Goal: Information Seeking & Learning: Learn about a topic

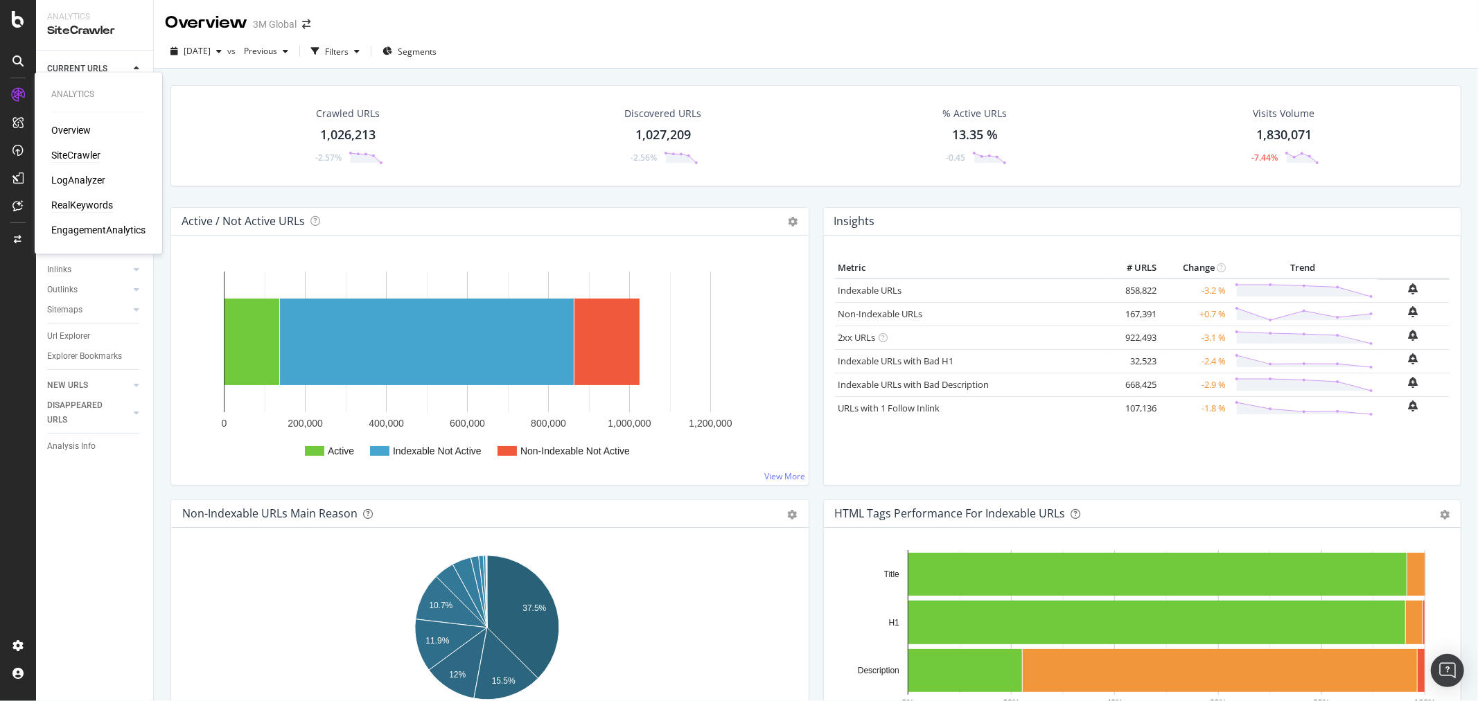
click at [90, 205] on div "RealKeywords" at bounding box center [82, 206] width 62 height 14
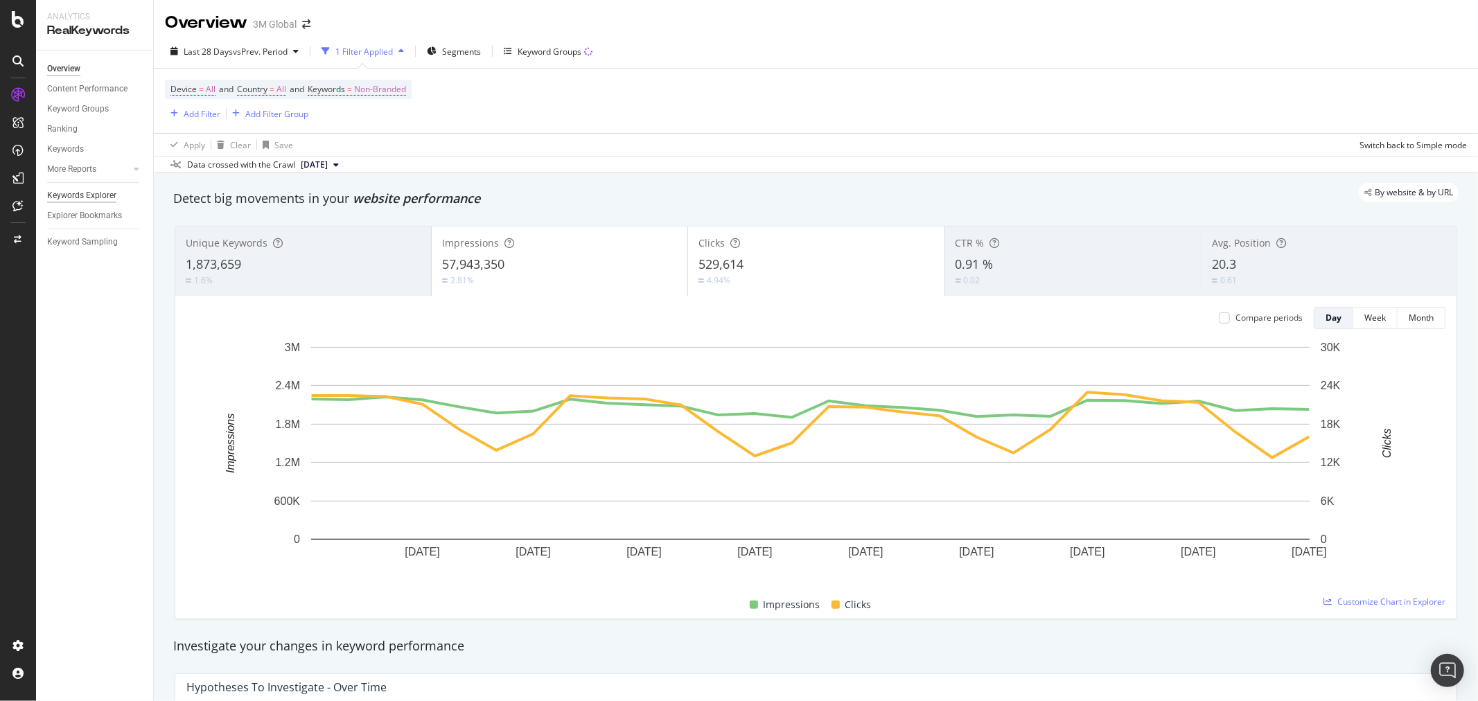
click at [81, 191] on div "Keywords Explorer" at bounding box center [81, 195] width 69 height 15
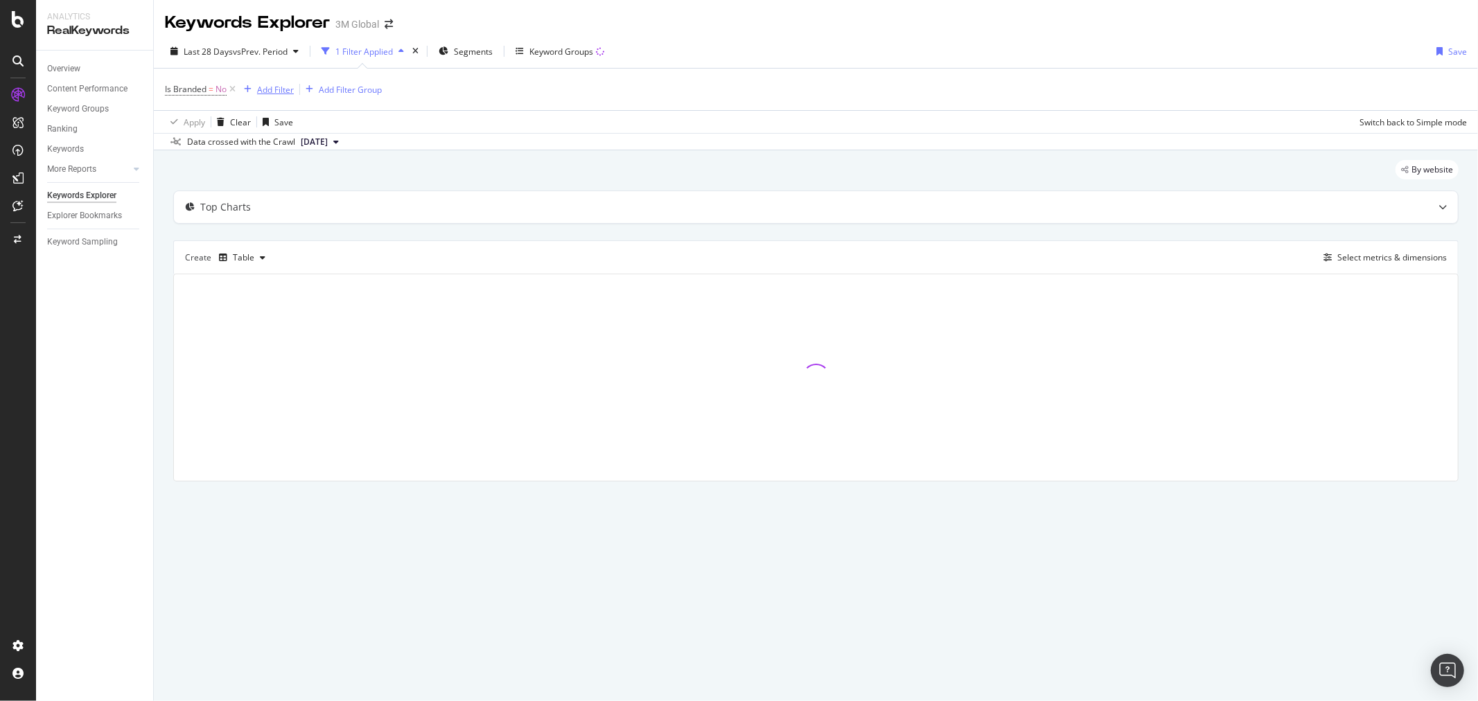
click at [274, 87] on div "Add Filter" at bounding box center [275, 90] width 37 height 12
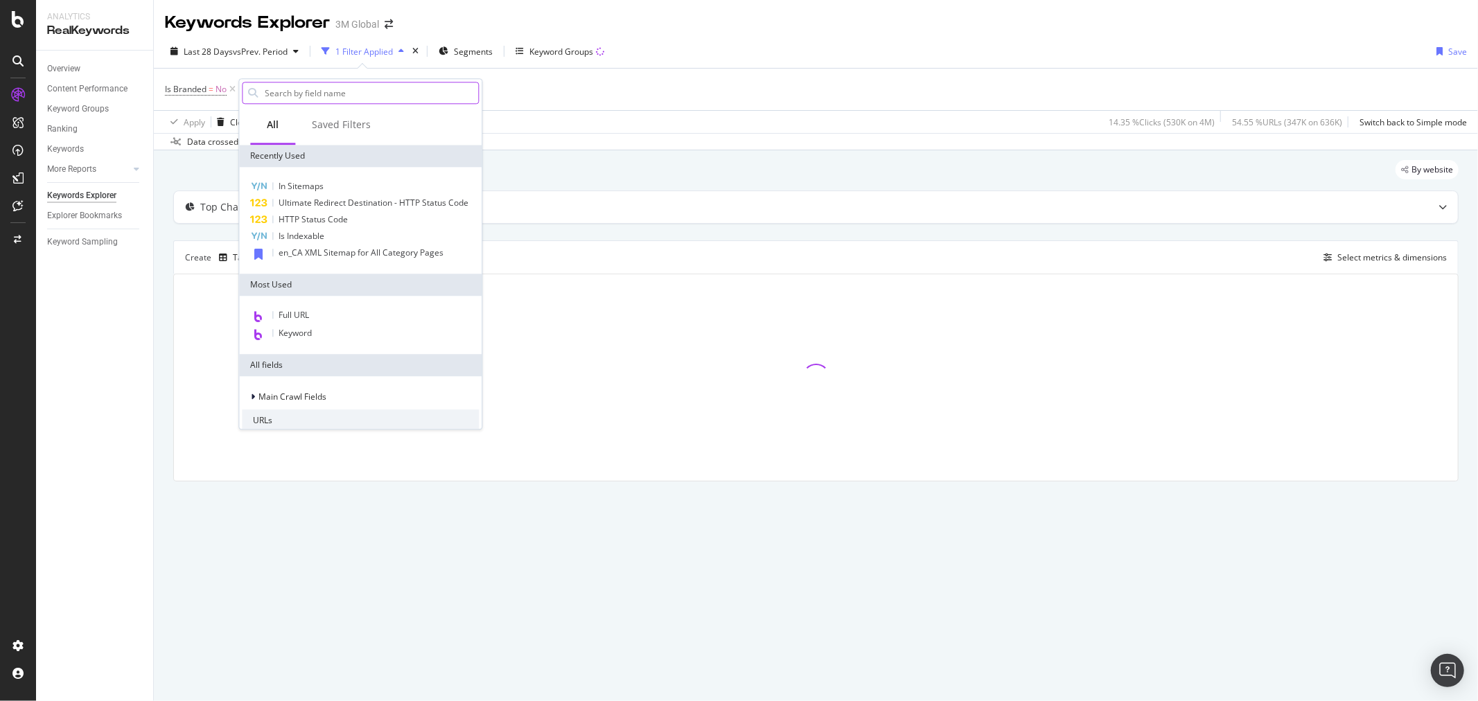
click at [319, 89] on input "text" at bounding box center [370, 92] width 215 height 21
click at [629, 127] on div "Apply Clear Save 14.35 % Clicks ( 530K on 4M ) 54.55 % URLs ( 347K on 636K ) Sw…" at bounding box center [816, 121] width 1324 height 23
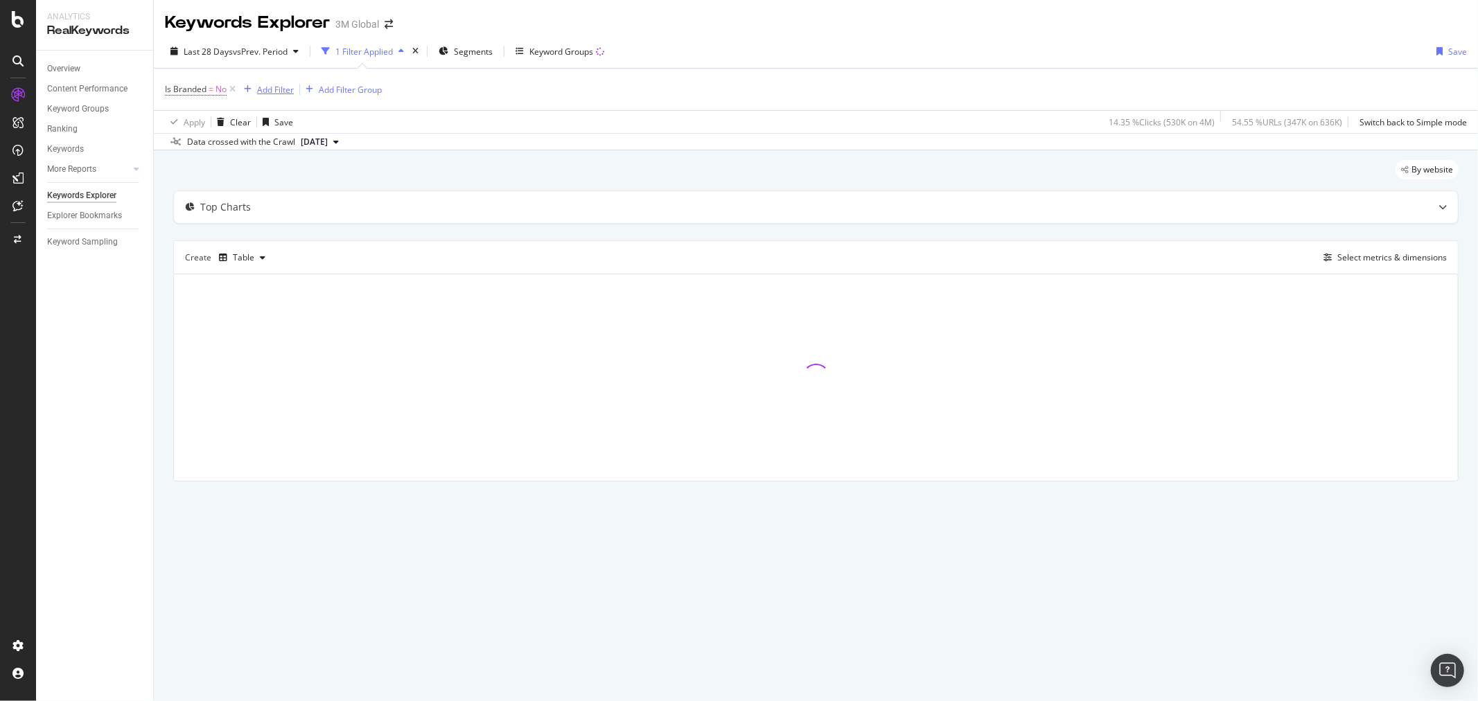
click at [272, 92] on div "Add Filter" at bounding box center [275, 90] width 37 height 12
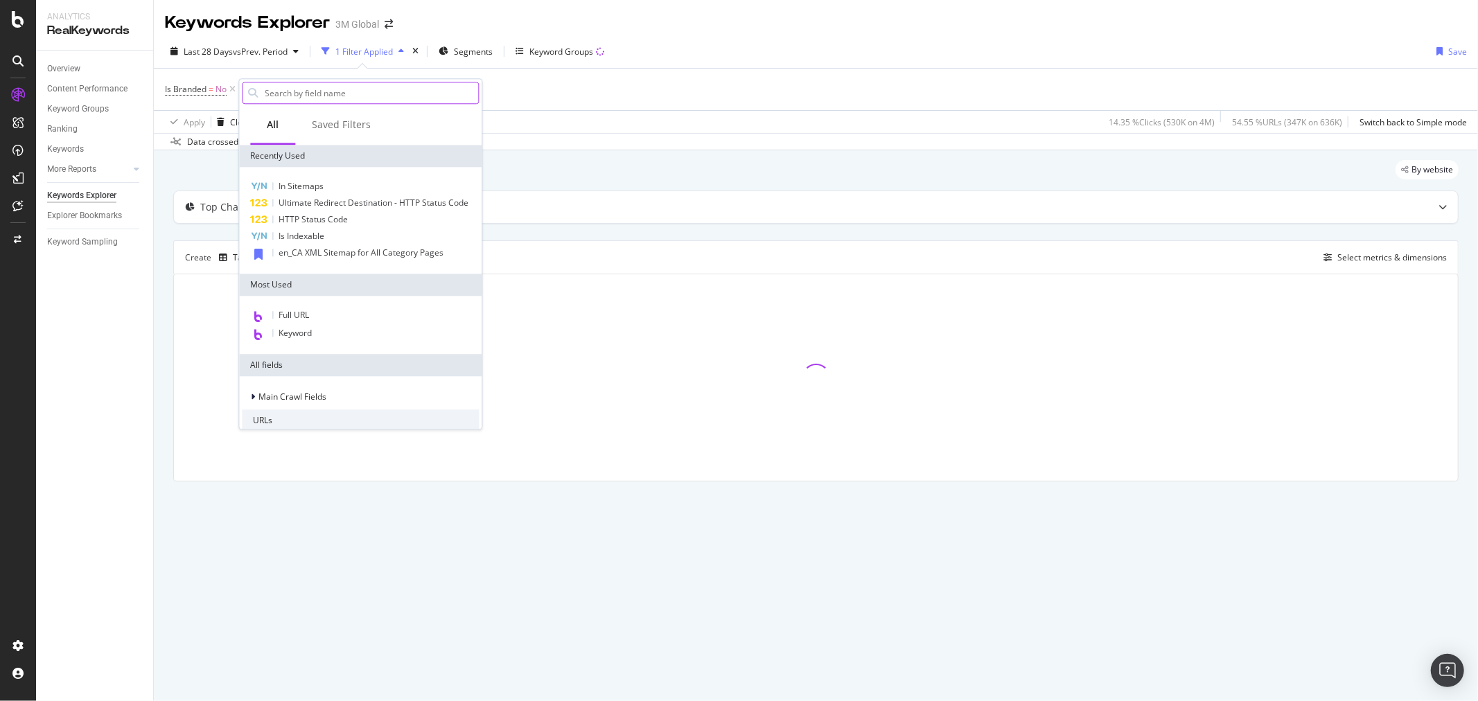
click at [350, 95] on input "text" at bounding box center [370, 92] width 215 height 21
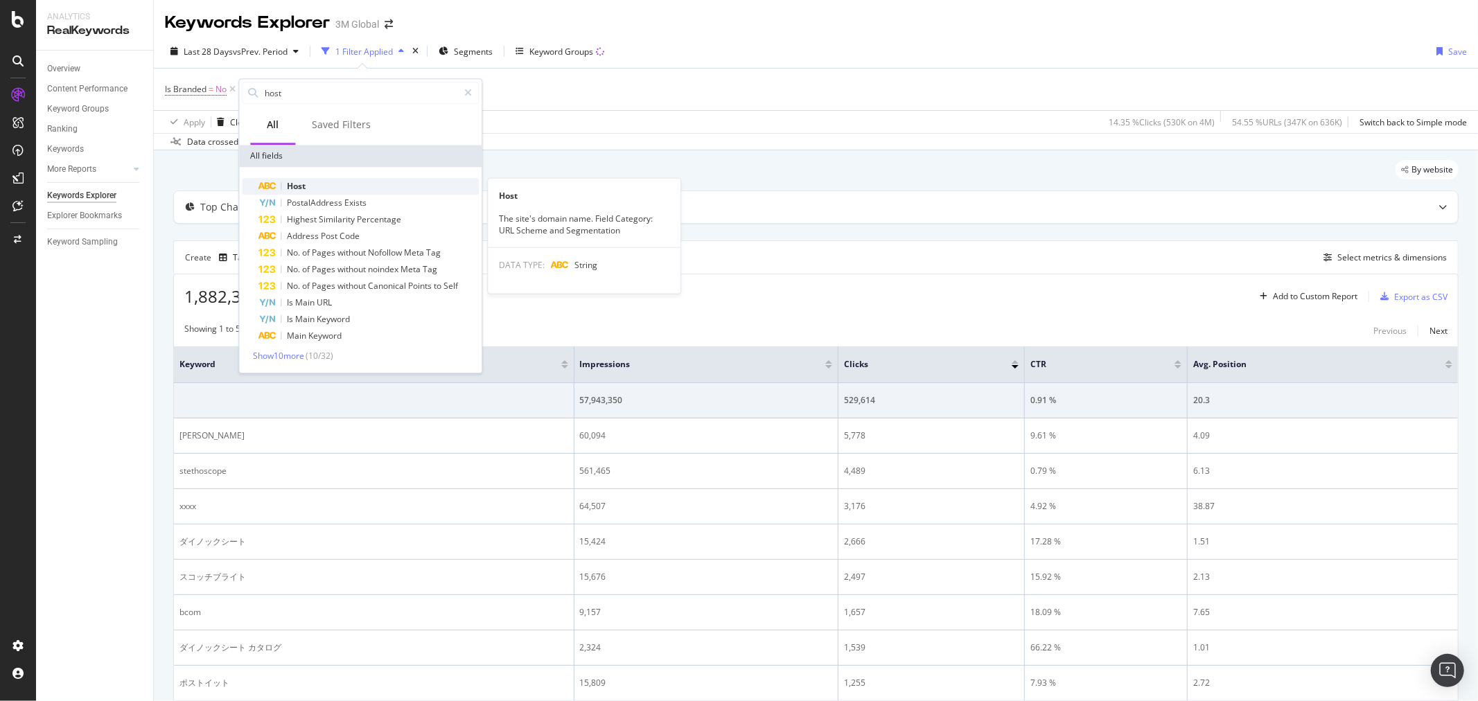
type input "host"
click at [316, 184] on div "Host" at bounding box center [368, 186] width 220 height 17
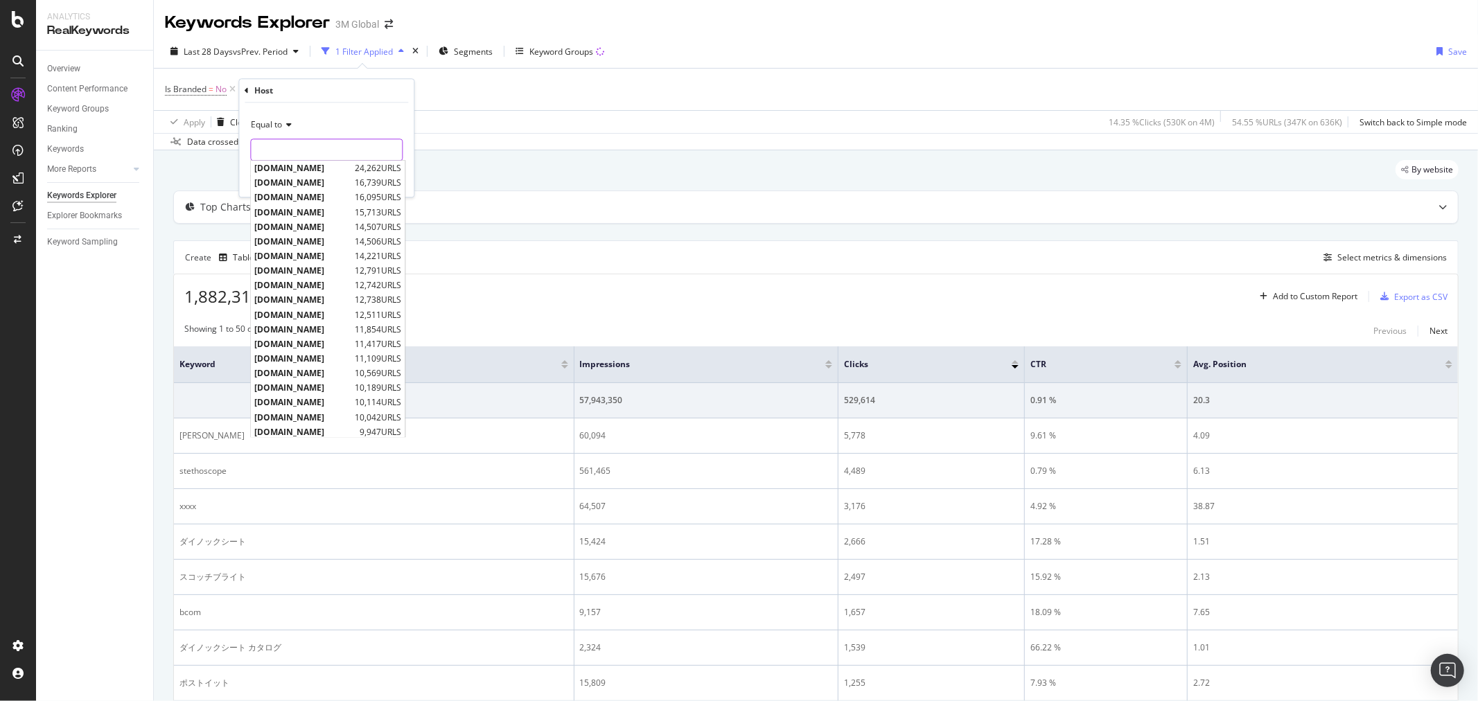
click at [308, 150] on input "text" at bounding box center [326, 150] width 151 height 22
click at [310, 209] on span "[DOMAIN_NAME]" at bounding box center [302, 212] width 97 height 12
type input "[DOMAIN_NAME]"
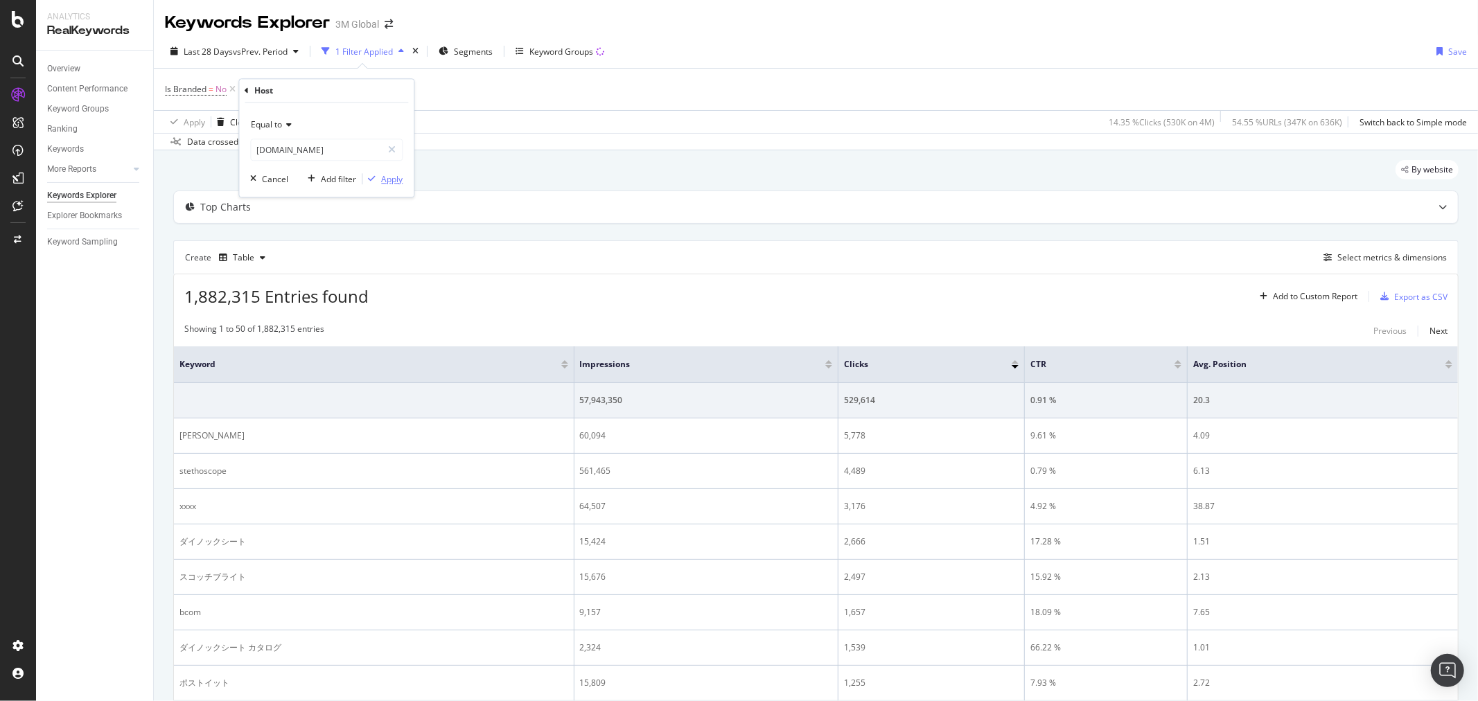
click at [393, 178] on div "Apply" at bounding box center [391, 179] width 21 height 12
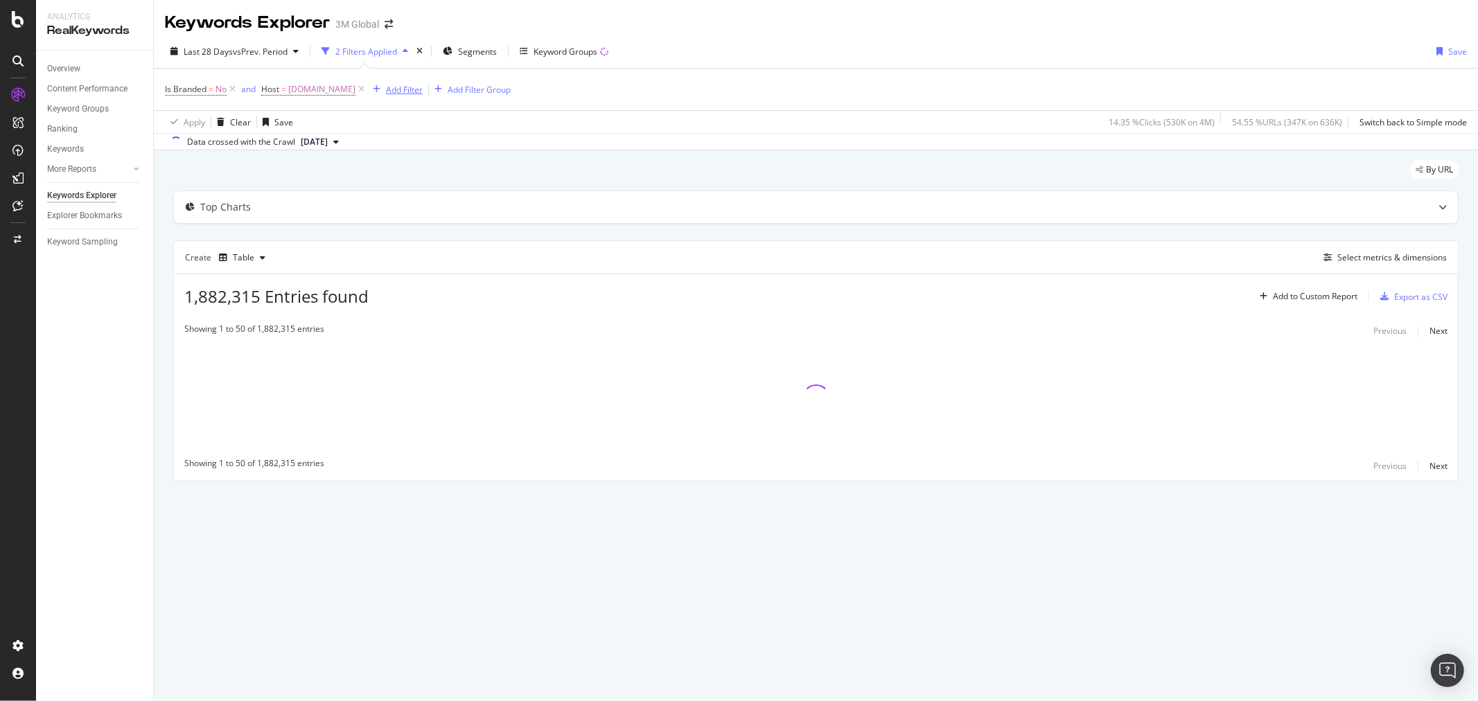
click at [396, 91] on div "Add Filter" at bounding box center [404, 90] width 37 height 12
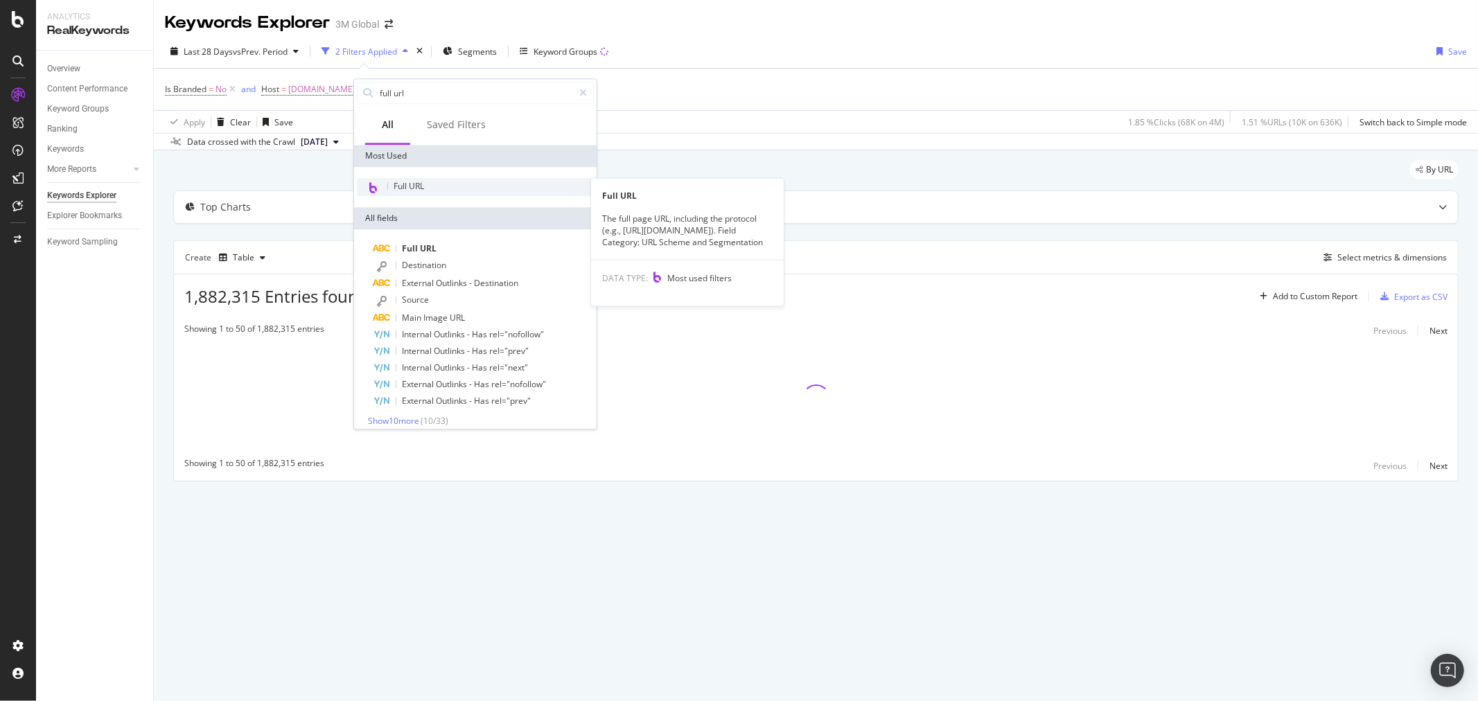
type input "full url"
click at [412, 189] on span "Full URL" at bounding box center [408, 186] width 30 height 12
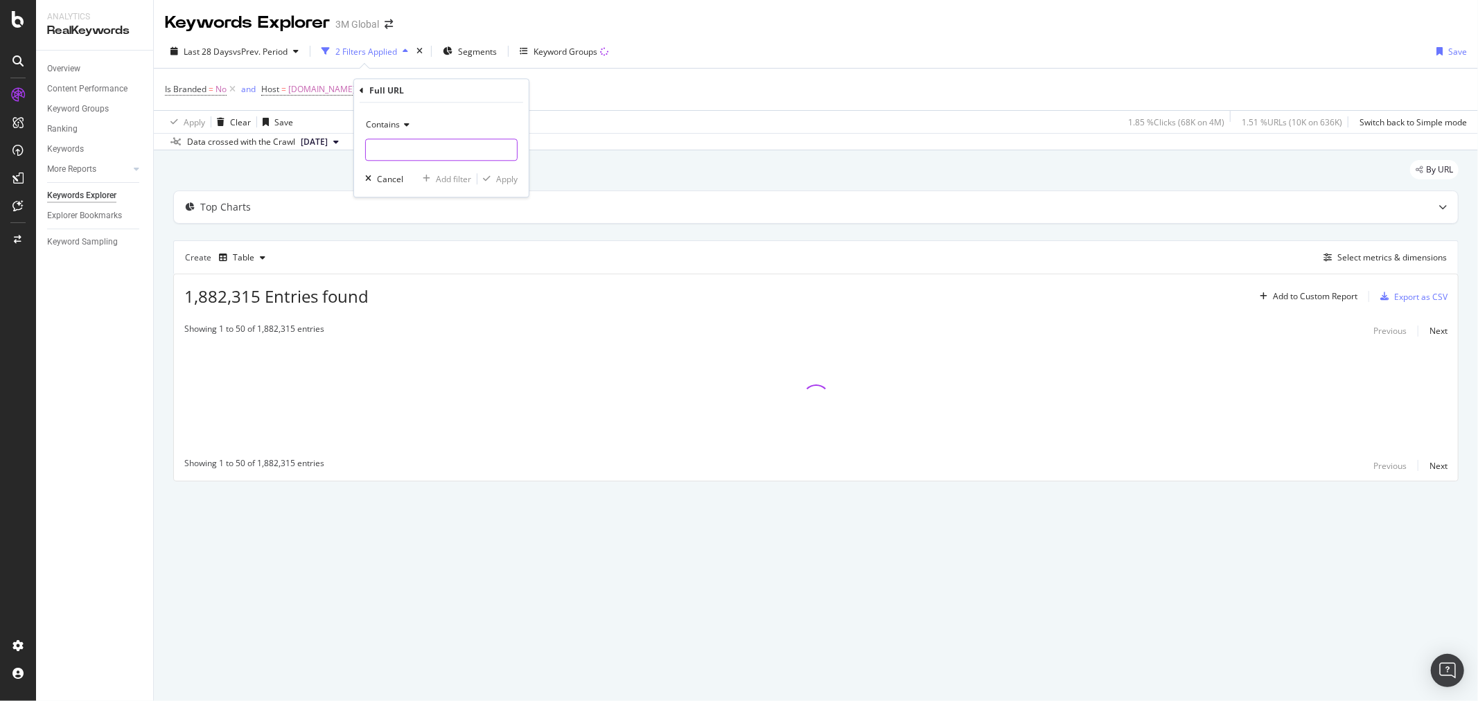
click at [437, 147] on input "text" at bounding box center [441, 150] width 151 height 22
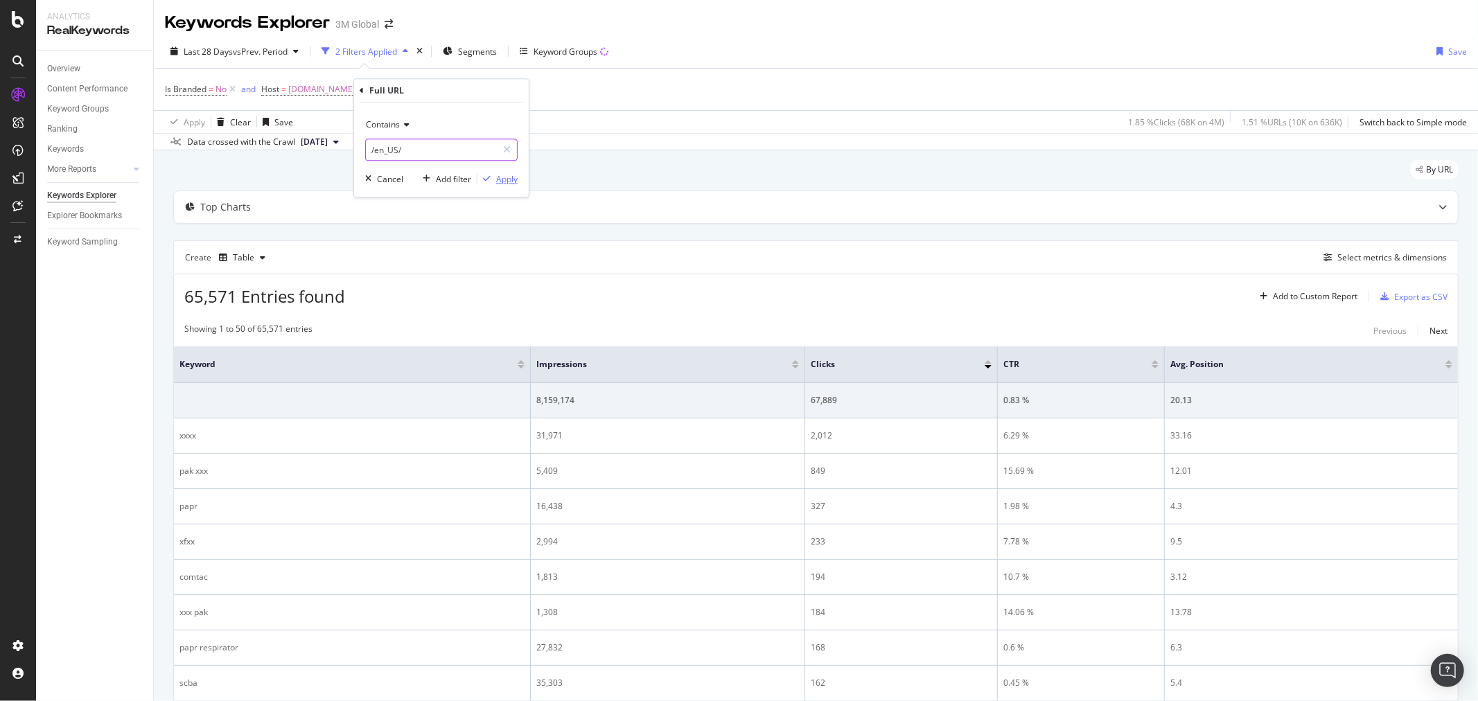
type input "/en_US/"
click at [508, 177] on div "Apply" at bounding box center [506, 179] width 21 height 12
click at [523, 93] on div "Add Filter" at bounding box center [531, 90] width 37 height 12
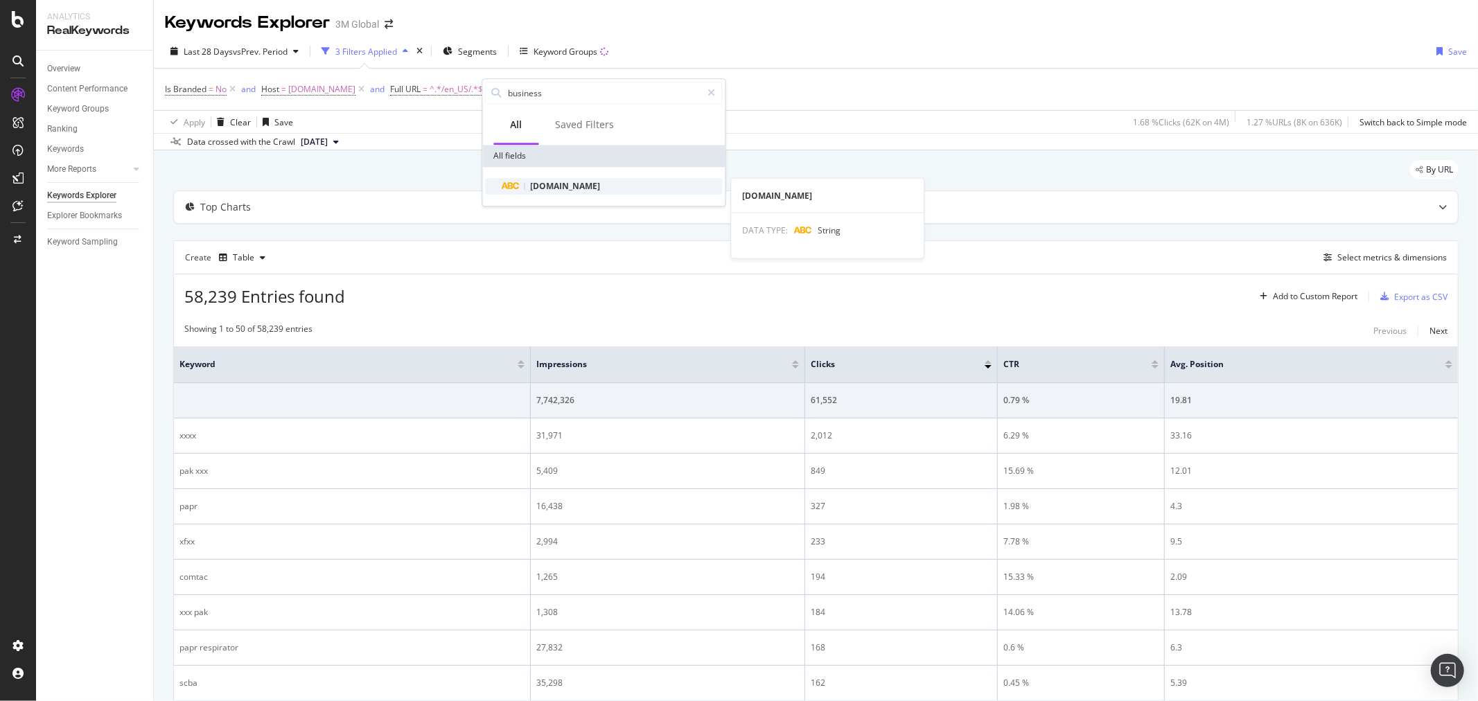
type input "business"
click at [585, 182] on span "[DOMAIN_NAME]" at bounding box center [566, 186] width 70 height 12
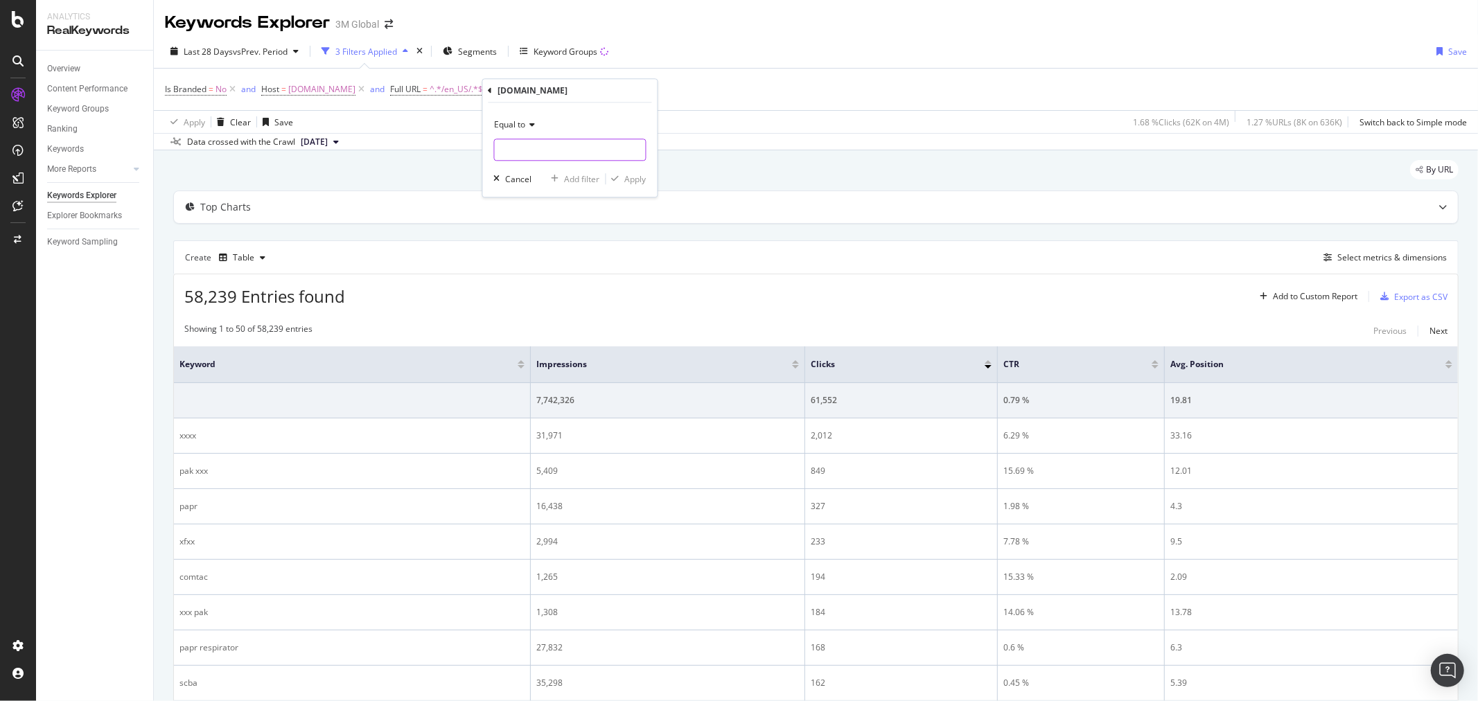
click at [558, 148] on input "text" at bounding box center [570, 150] width 151 height 22
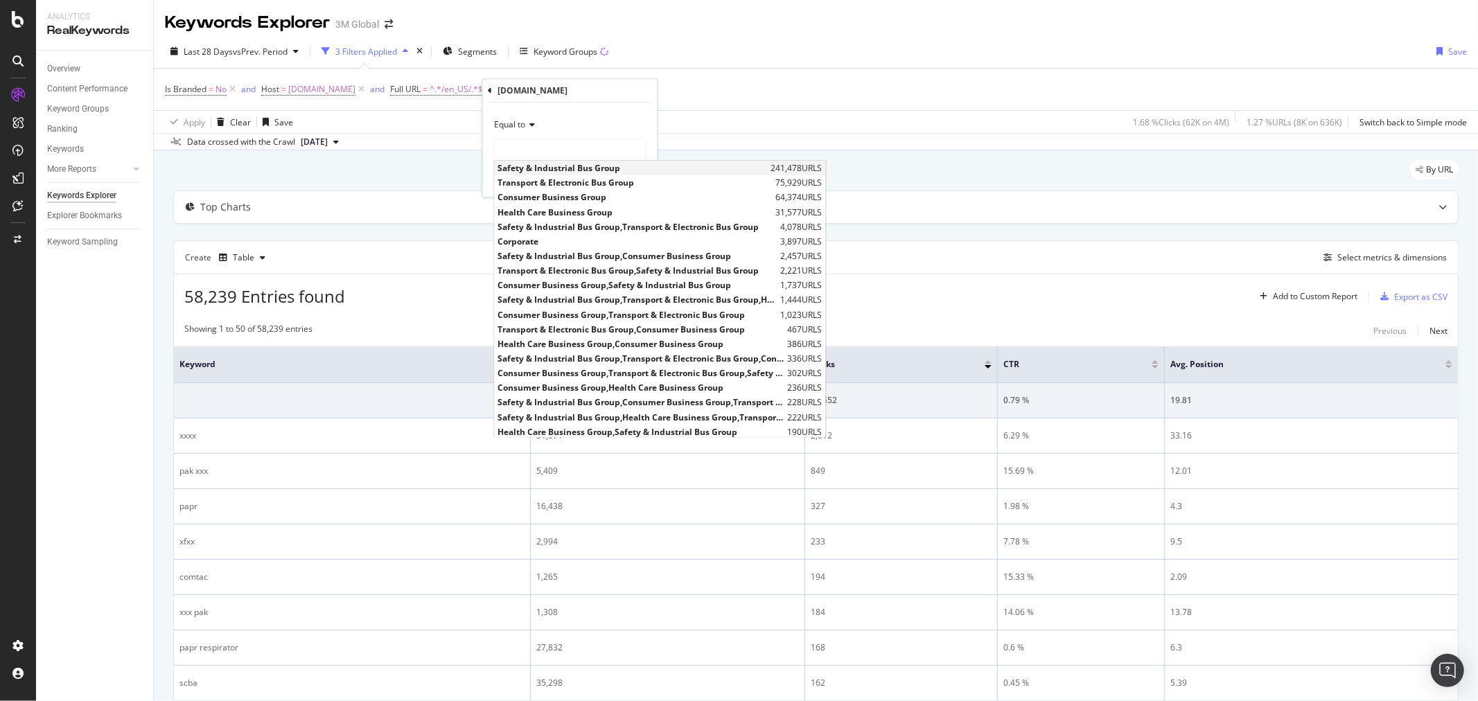
click at [545, 170] on span "Safety & Industrial Bus Group" at bounding box center [632, 168] width 269 height 12
type input "Safety & Industrial Bus Group"
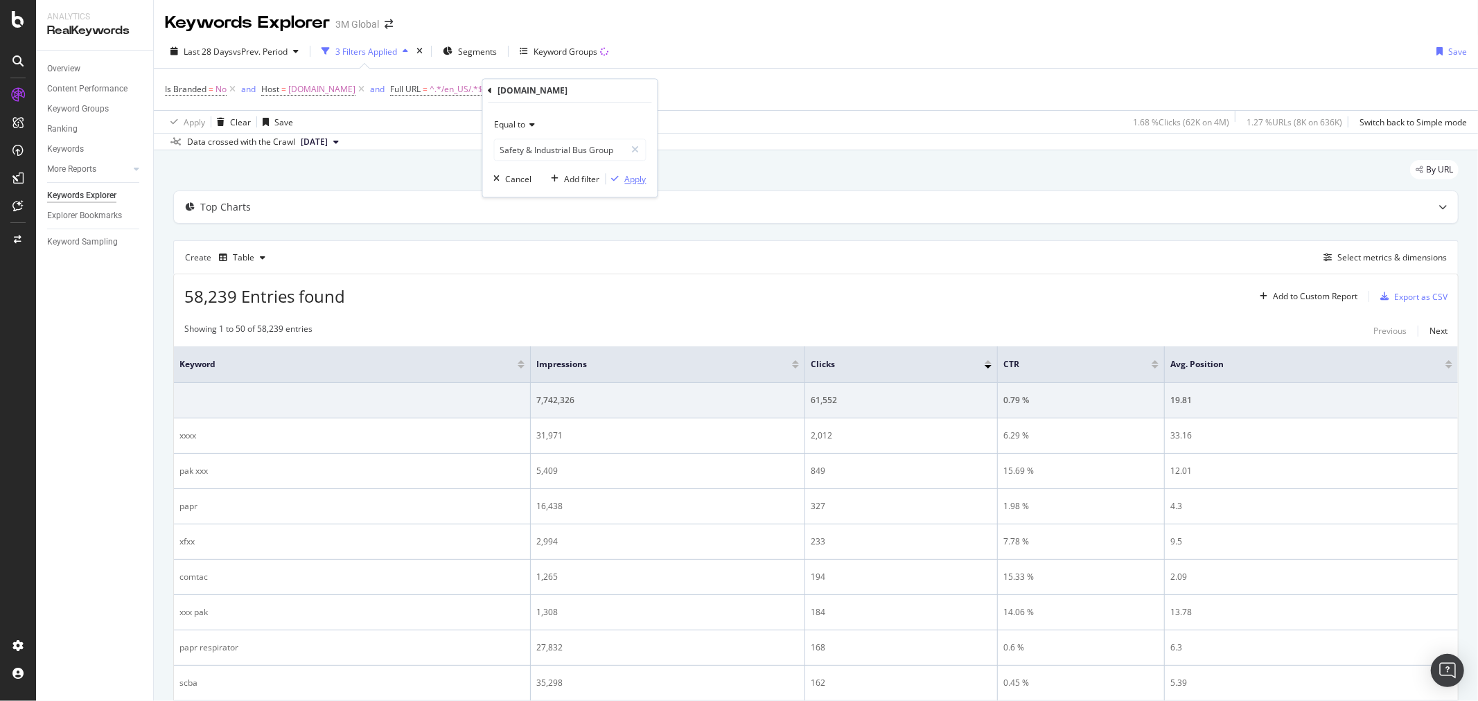
click at [638, 183] on div "Apply" at bounding box center [635, 179] width 21 height 12
click at [1330, 295] on div "Add to Custom Report" at bounding box center [1315, 296] width 85 height 8
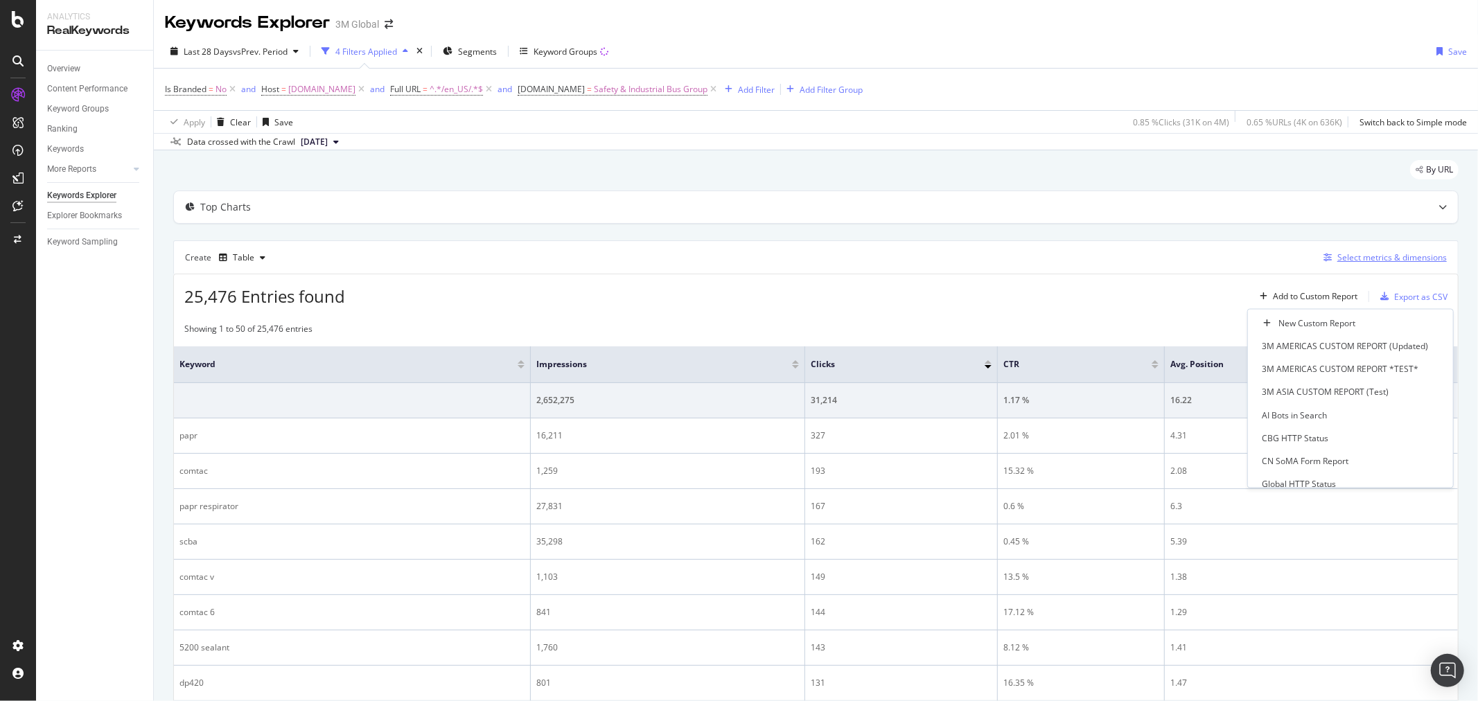
click at [1394, 254] on div "Select metrics & dimensions" at bounding box center [1391, 257] width 109 height 12
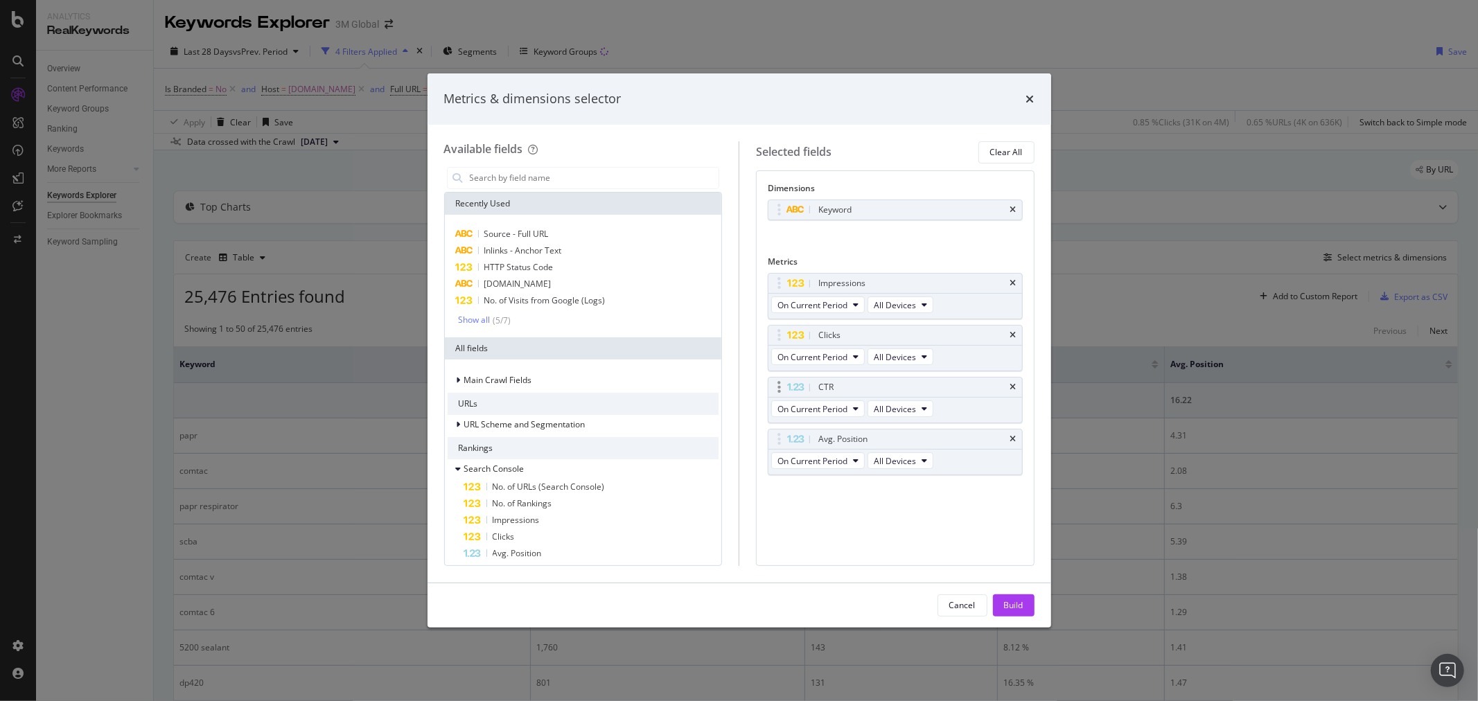
click at [1016, 388] on div "CTR" at bounding box center [895, 387] width 254 height 19
click at [1014, 389] on icon "times" at bounding box center [1013, 387] width 6 height 8
click at [1011, 386] on icon "times" at bounding box center [1013, 387] width 6 height 8
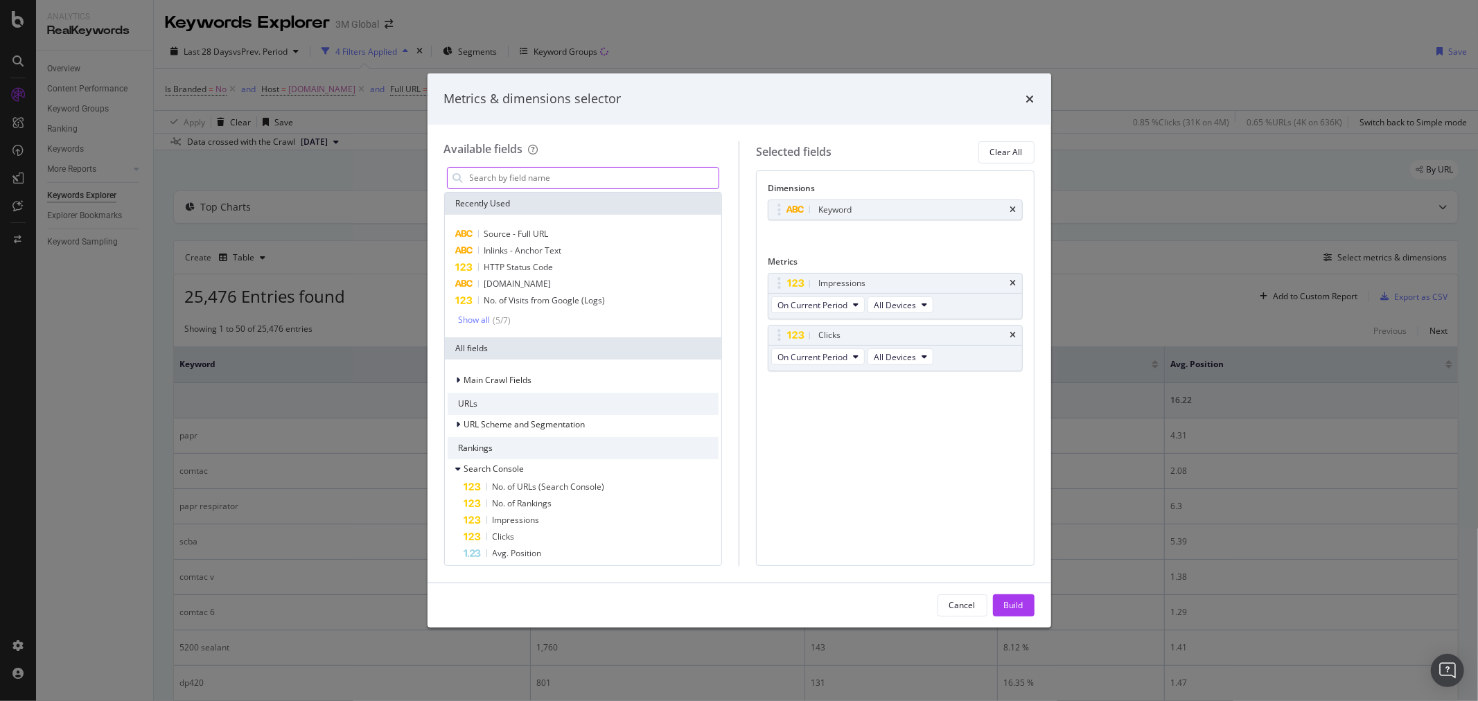
click at [563, 172] on input "modal" at bounding box center [593, 178] width 251 height 21
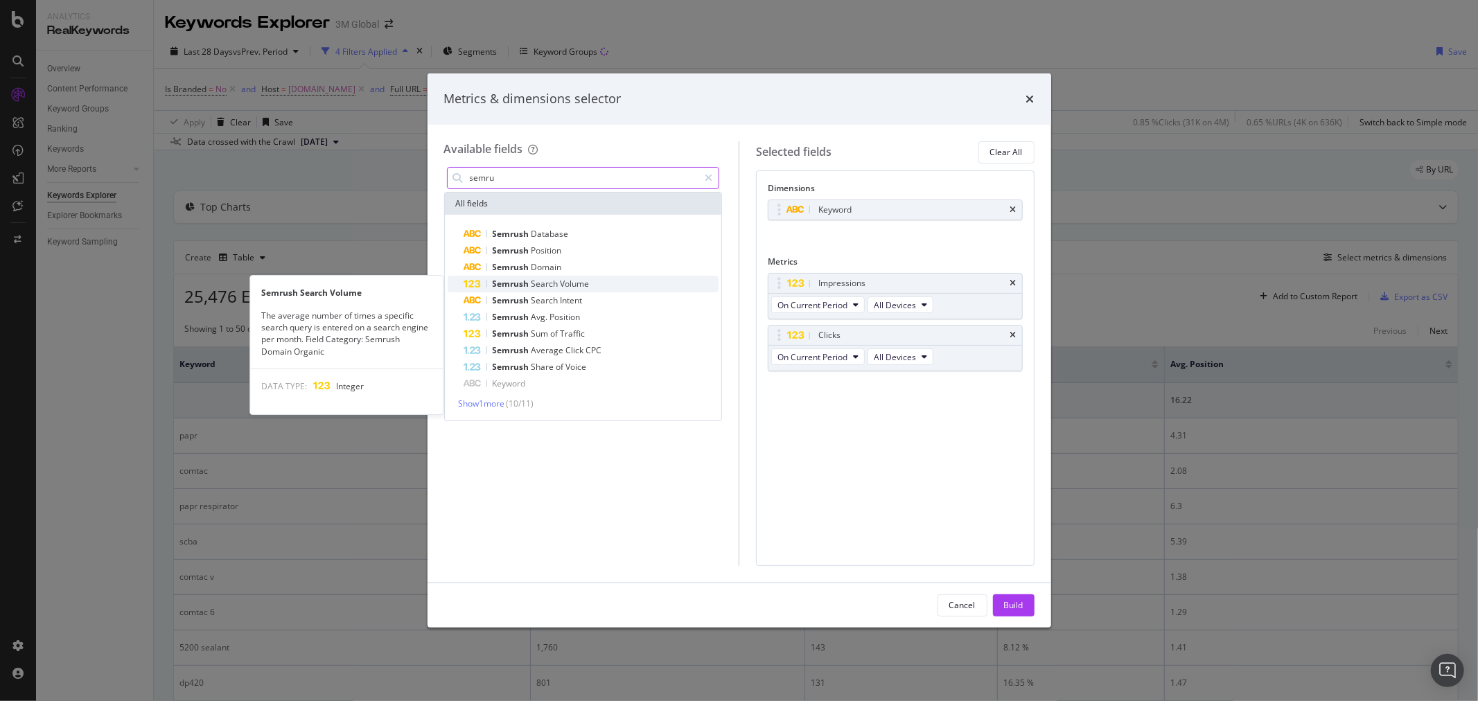
type input "semru"
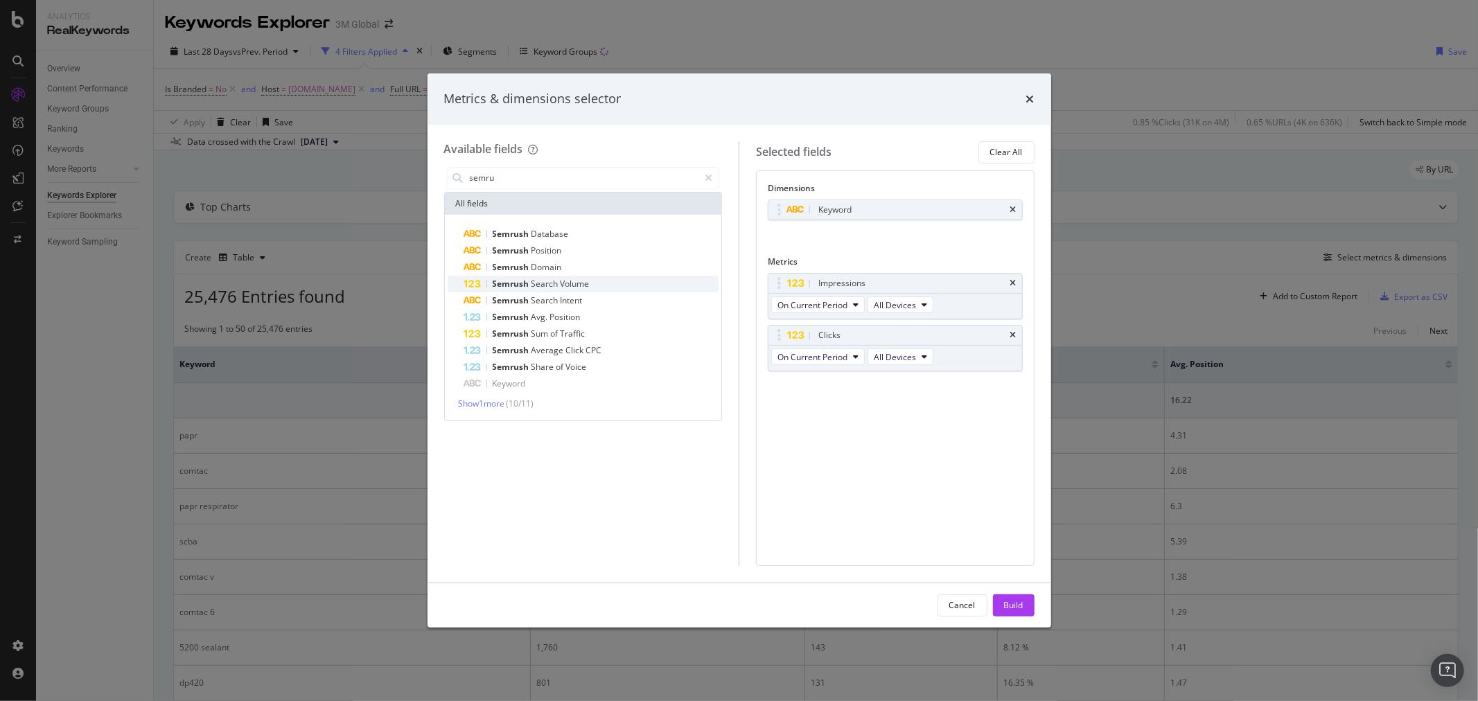
click at [583, 285] on span "Volume" at bounding box center [574, 284] width 29 height 12
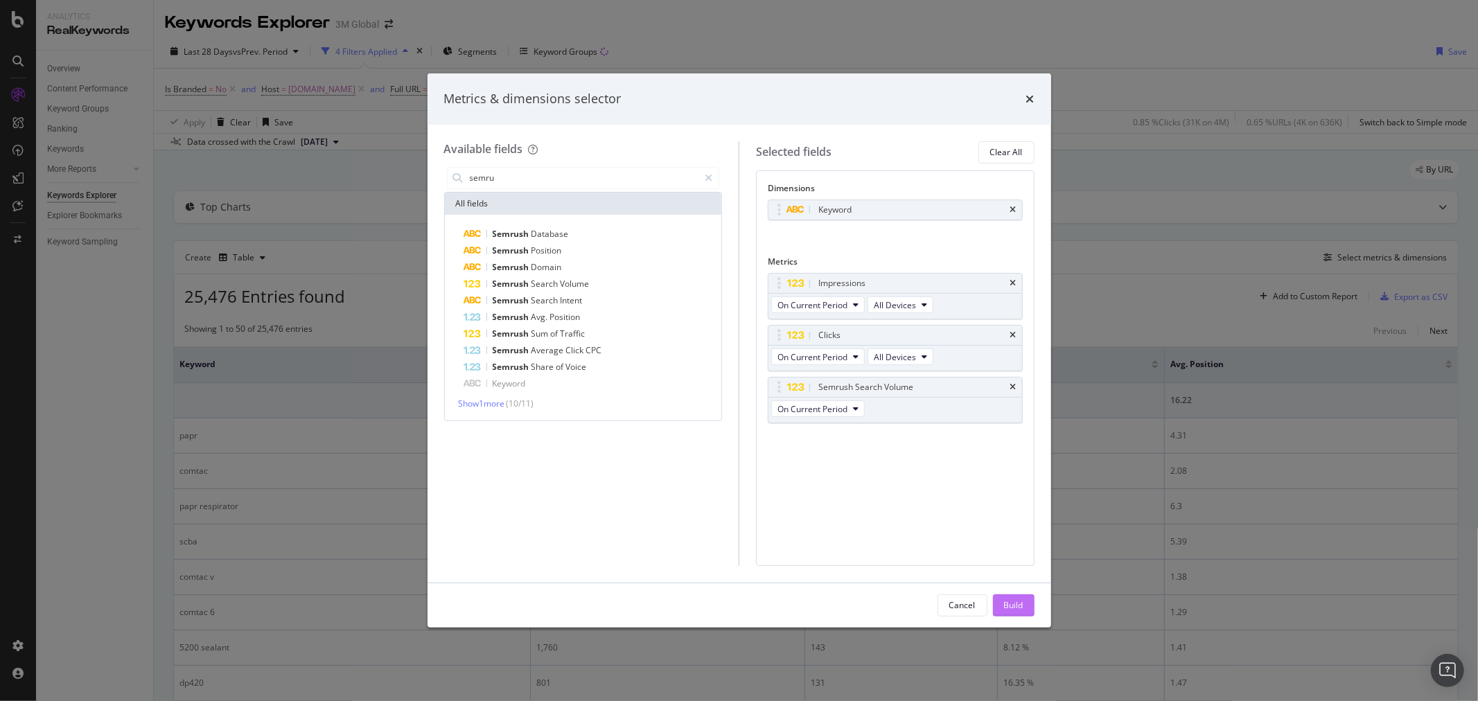
click at [1021, 601] on div "Build" at bounding box center [1013, 605] width 19 height 12
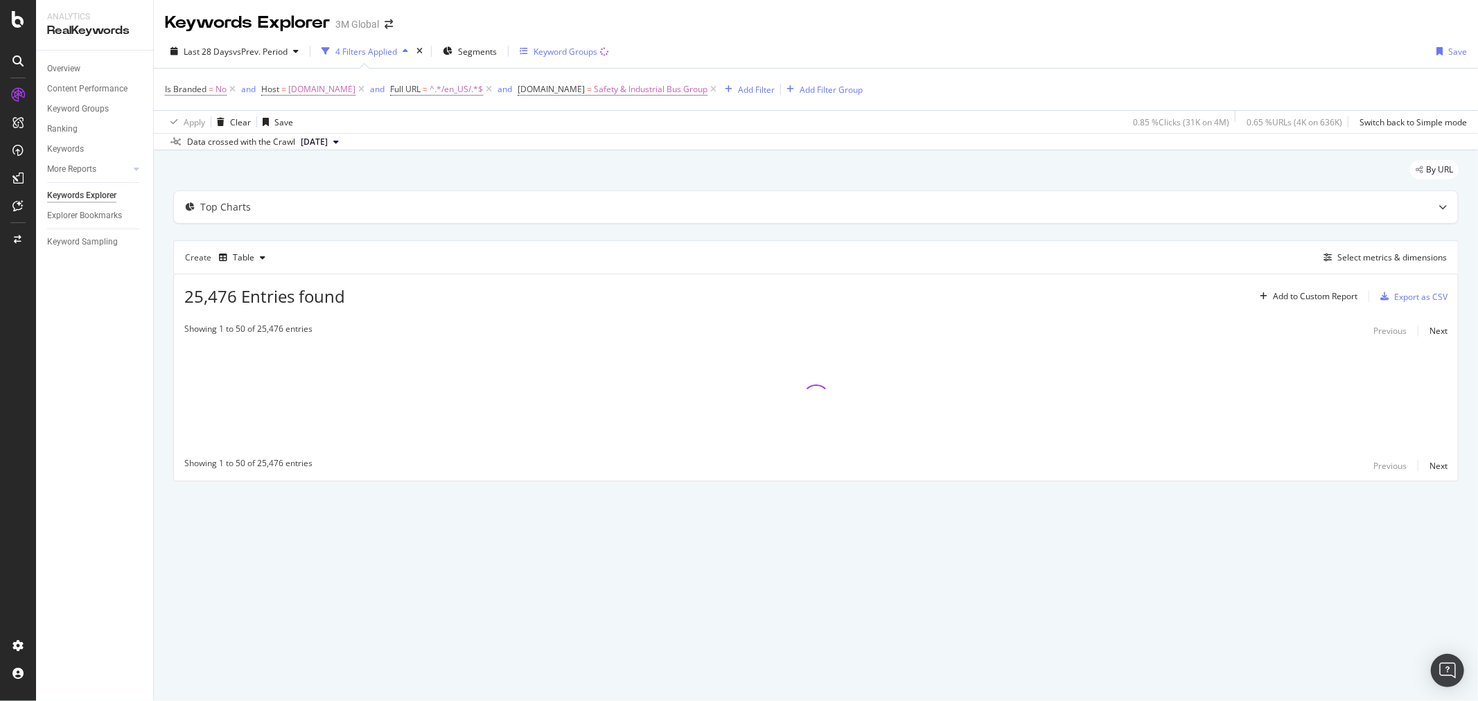
click at [568, 51] on div "Keyword Groups" at bounding box center [565, 52] width 64 height 12
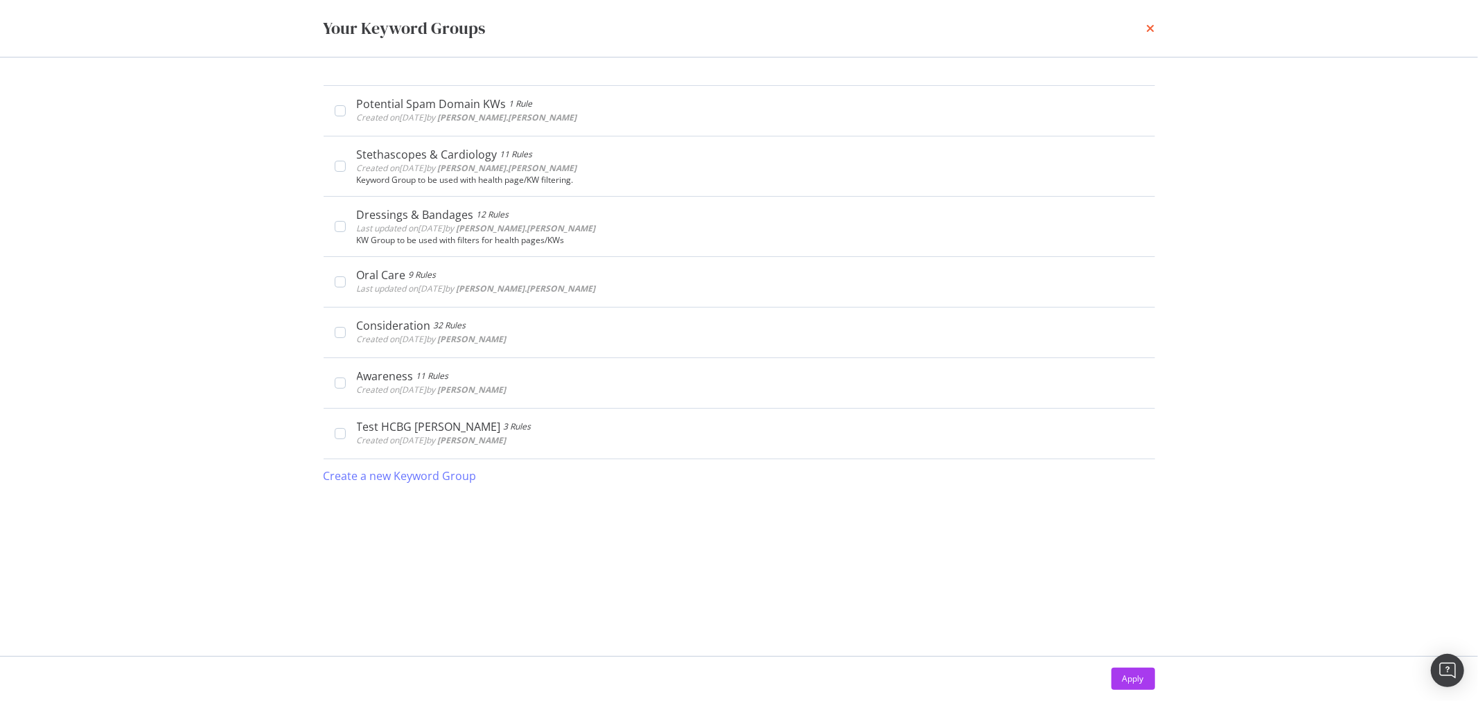
click at [1148, 30] on icon "times" at bounding box center [1151, 28] width 8 height 11
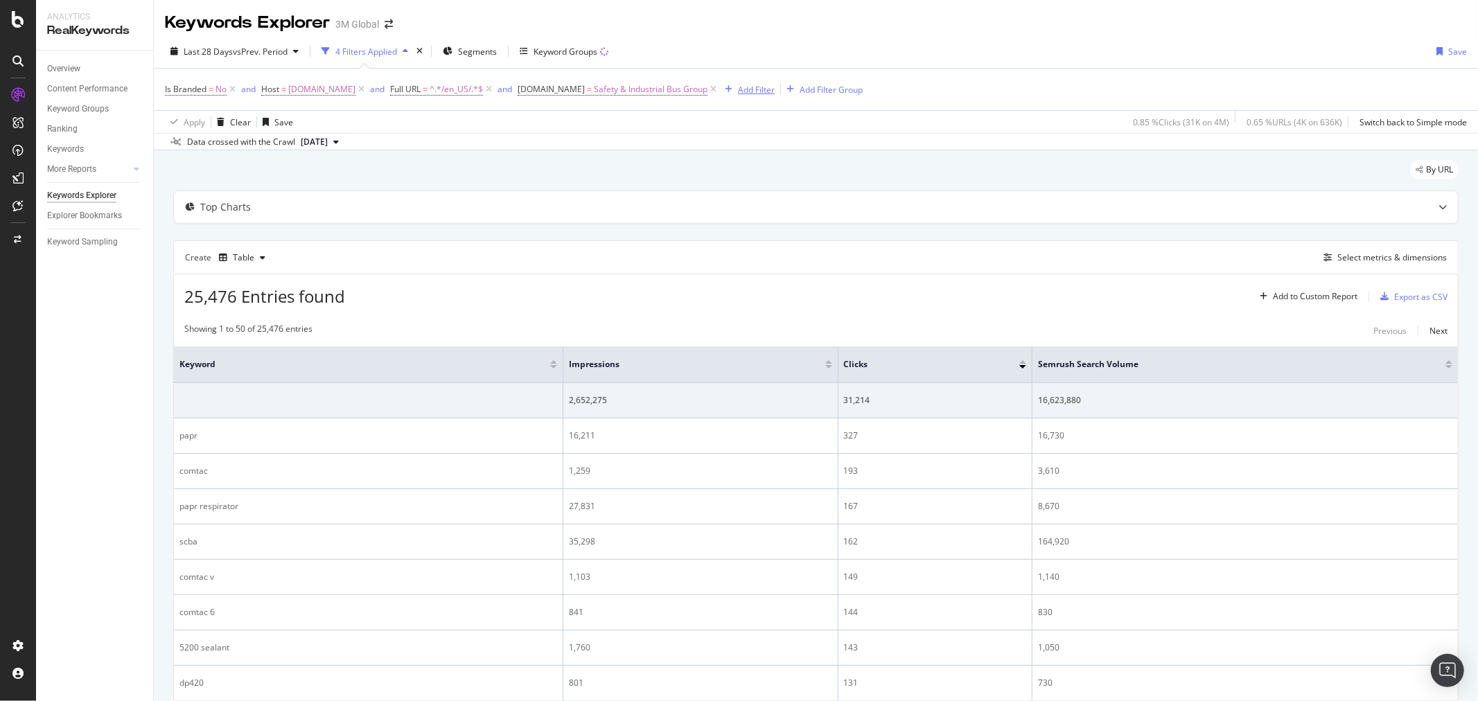
click at [748, 90] on div "Add Filter" at bounding box center [756, 90] width 37 height 12
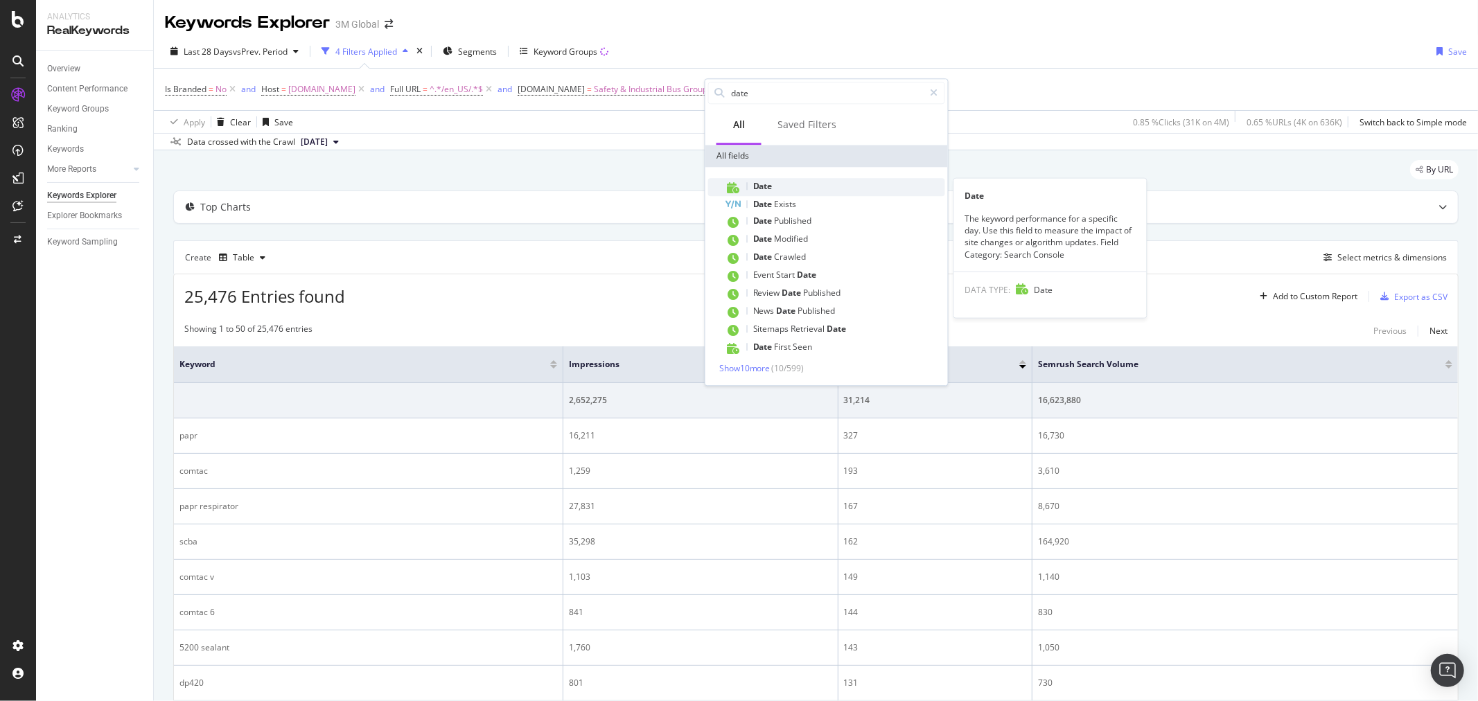
type input "date"
click at [775, 188] on div "Date" at bounding box center [835, 187] width 220 height 18
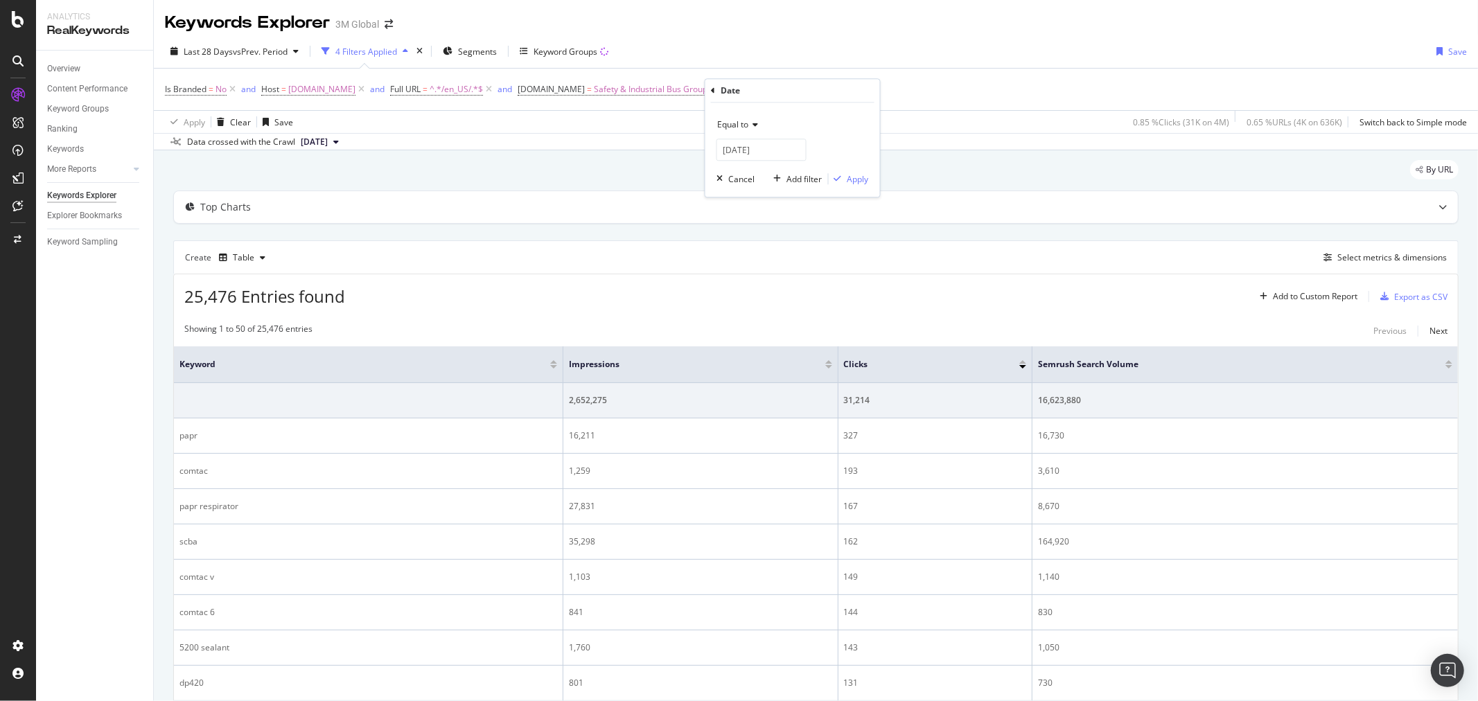
click at [757, 123] on icon at bounding box center [753, 125] width 10 height 8
click at [741, 87] on div "Add Filter" at bounding box center [756, 90] width 37 height 12
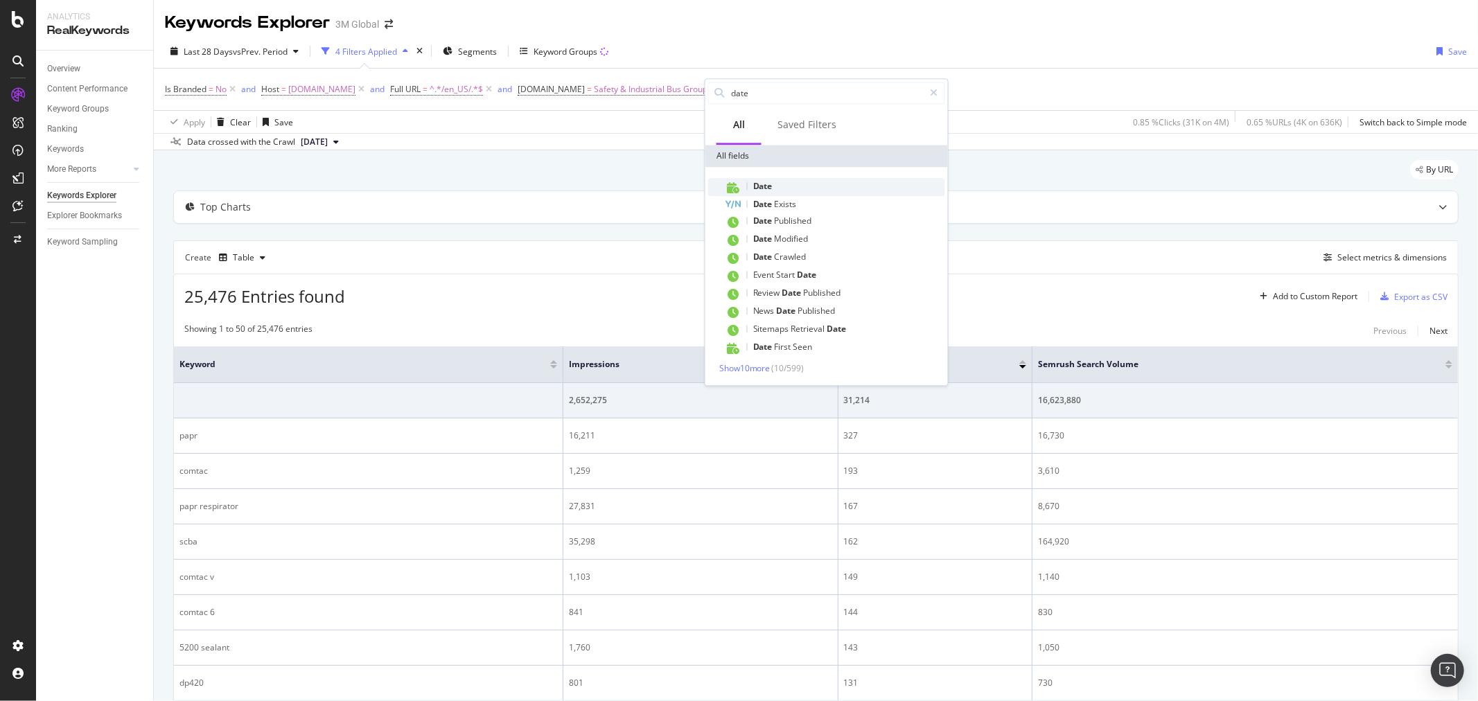
click at [772, 188] on span "Date" at bounding box center [762, 186] width 19 height 12
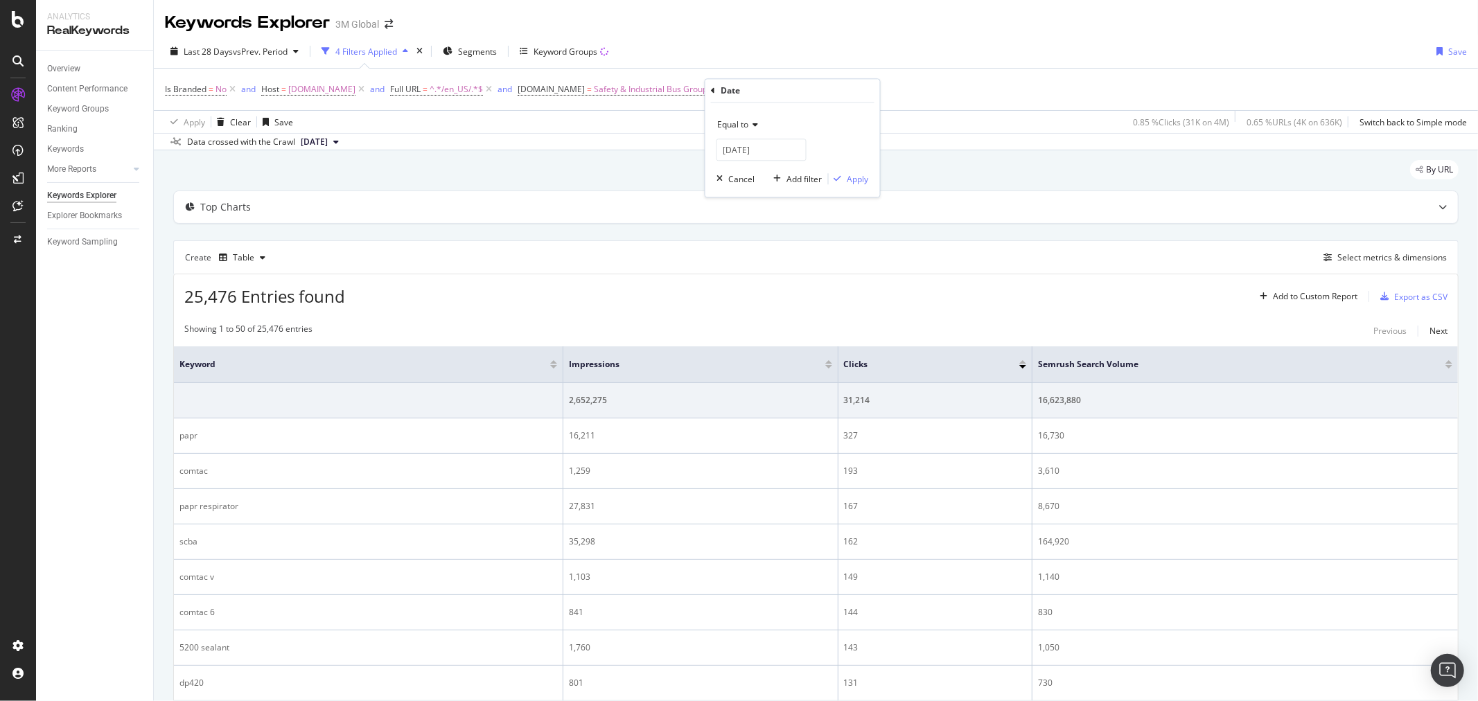
click at [751, 125] on icon at bounding box center [753, 125] width 10 height 8
click at [772, 246] on div "Between" at bounding box center [794, 243] width 148 height 18
click at [774, 149] on input "[DATE]" at bounding box center [761, 150] width 90 height 22
type input "2025-0-26"
type input "[DATE]"
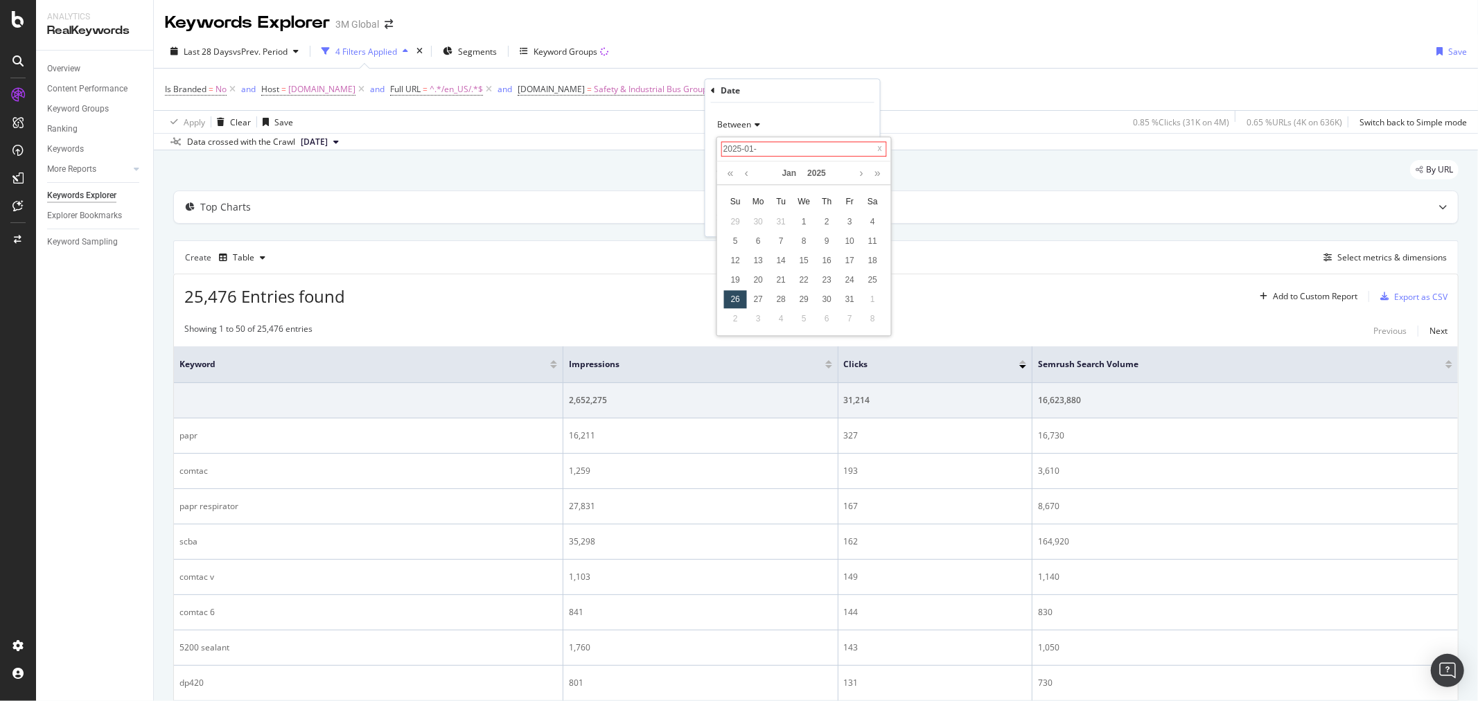
type input "2025-01-0"
type input "[DATE]"
click at [807, 224] on div "1" at bounding box center [804, 222] width 23 height 18
click at [790, 190] on input "[DATE]" at bounding box center [761, 190] width 90 height 22
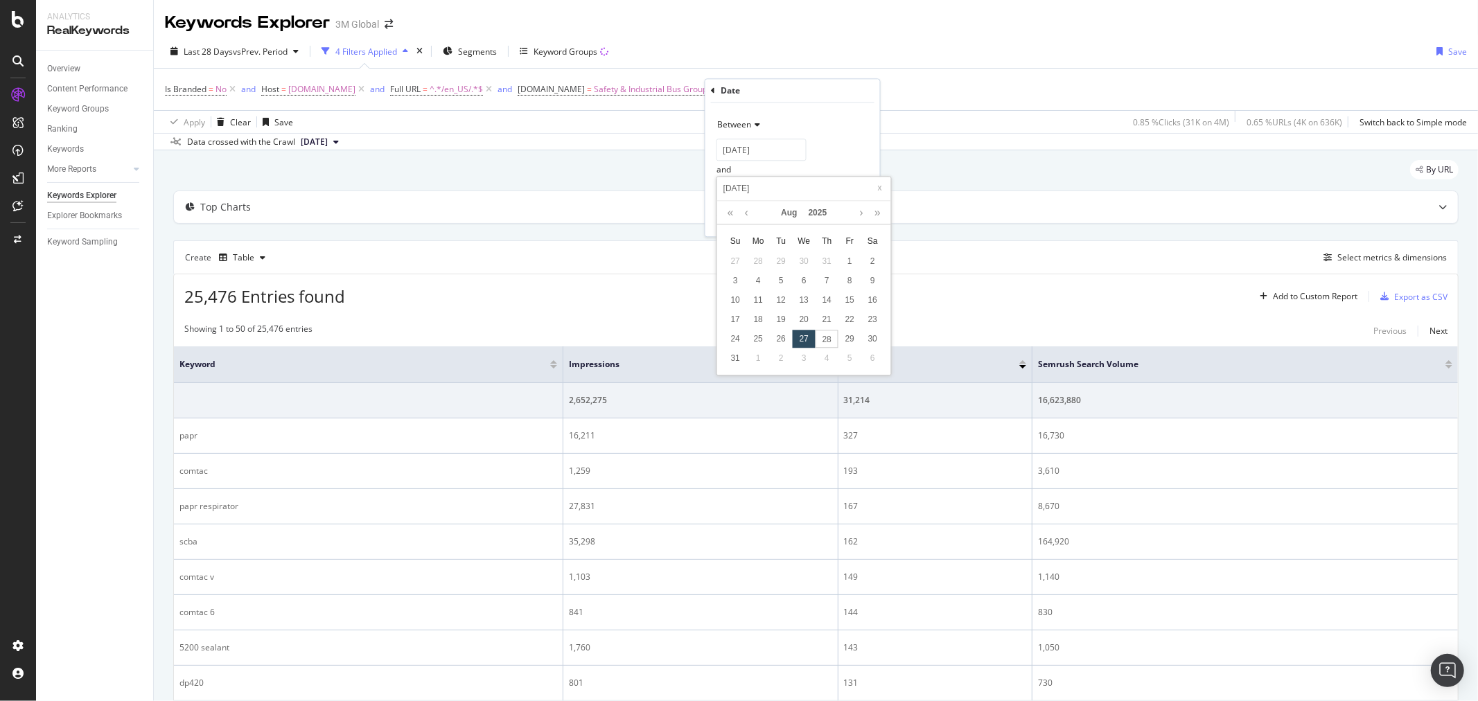
click at [752, 186] on input "[DATE]" at bounding box center [804, 189] width 166 height 15
click at [834, 133] on div "Between" at bounding box center [792, 125] width 152 height 22
click at [843, 116] on div "Between" at bounding box center [792, 125] width 152 height 22
click at [859, 220] on div "Apply" at bounding box center [857, 219] width 21 height 12
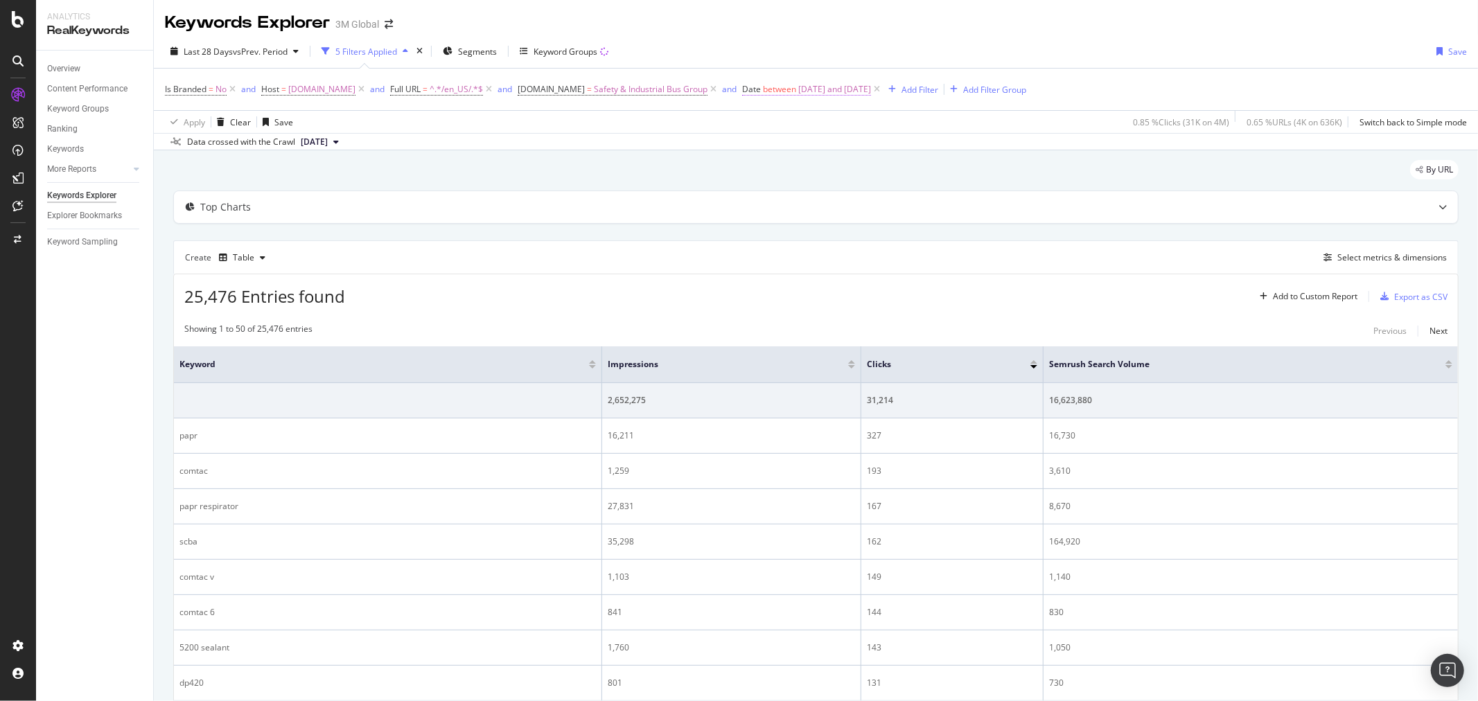
click at [822, 84] on span "[DATE] and [DATE]" at bounding box center [834, 89] width 73 height 19
click at [935, 47] on div "Last 28 Days vs Prev. Period 5 Filters Applied Segments Keyword Groups Save" at bounding box center [816, 54] width 1324 height 28
